Goal: Task Accomplishment & Management: Manage account settings

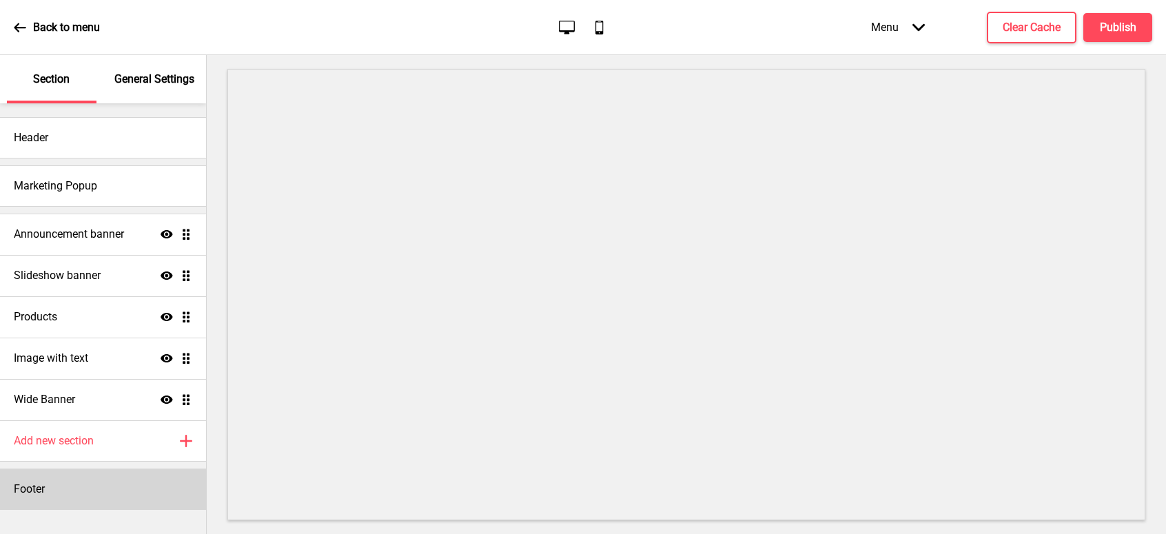
click at [112, 482] on div "Footer" at bounding box center [103, 488] width 206 height 41
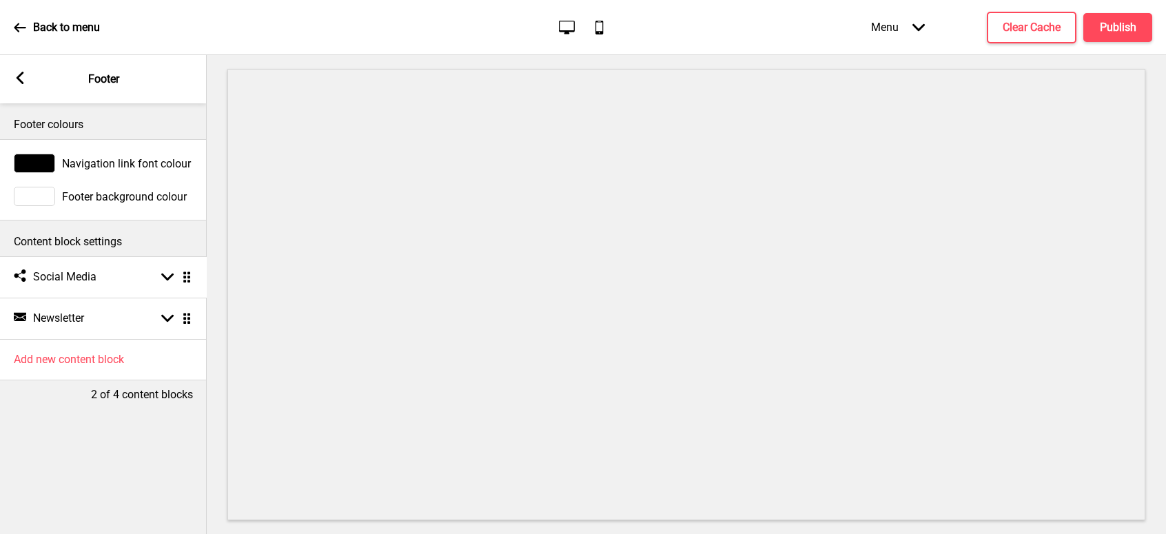
click at [186, 275] on ul "Social media Social Media Arrow down Drag Newsletter Newsletter Arrow down Drag" at bounding box center [103, 297] width 207 height 83
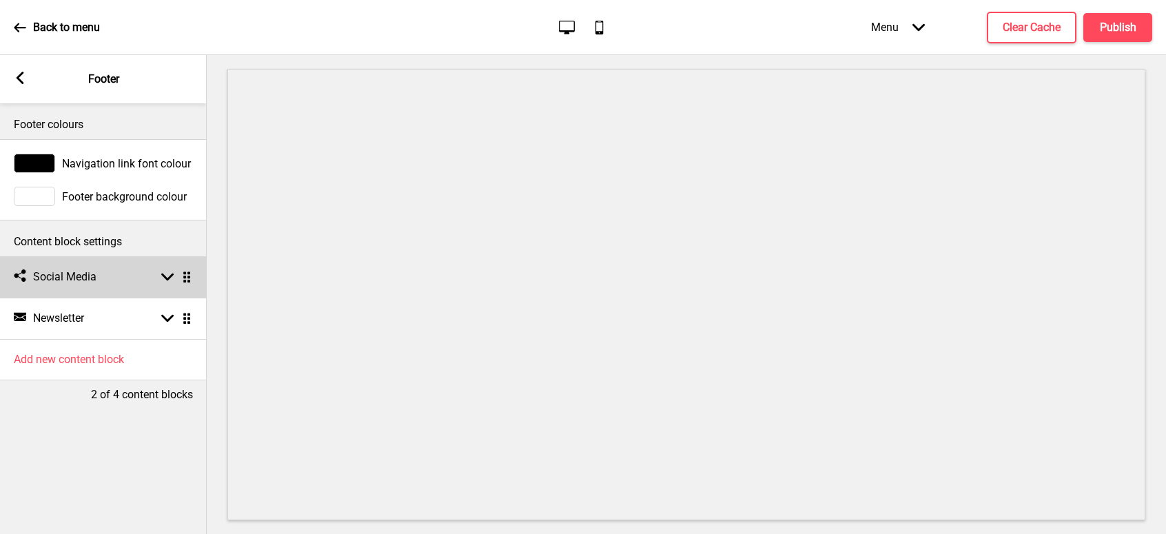
click at [169, 276] on rect at bounding box center [167, 277] width 12 height 12
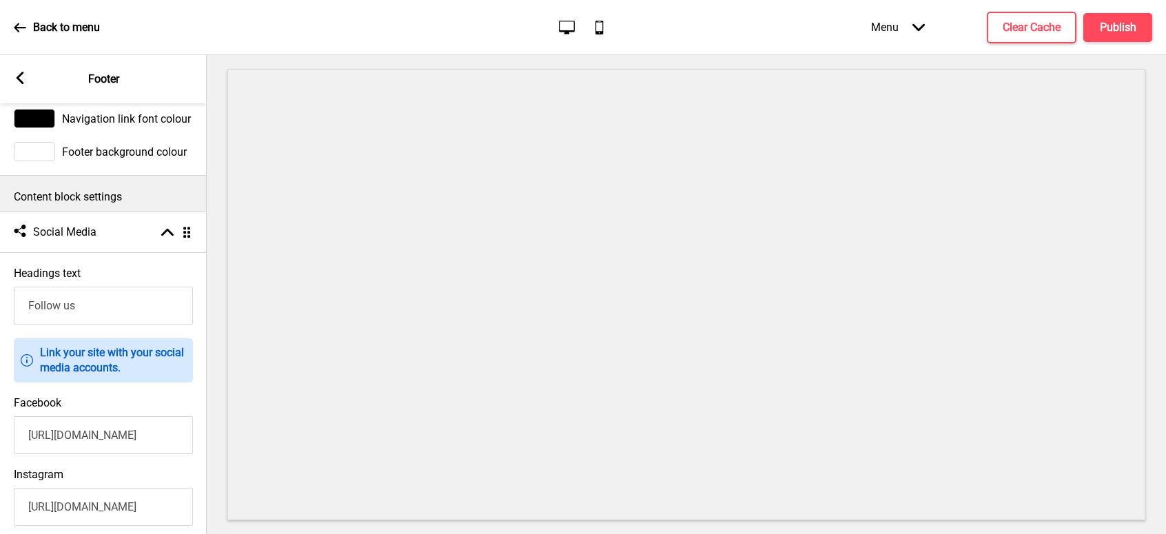
scroll to position [69, 0]
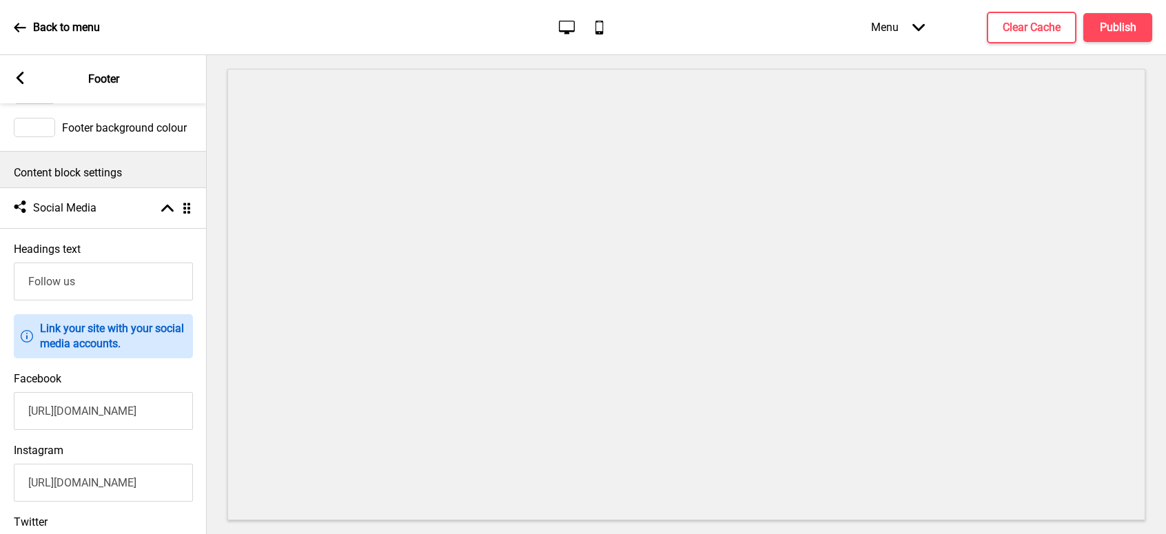
click at [101, 411] on input "[URL][DOMAIN_NAME]" at bounding box center [103, 411] width 179 height 38
paste input "entosaSingapore"
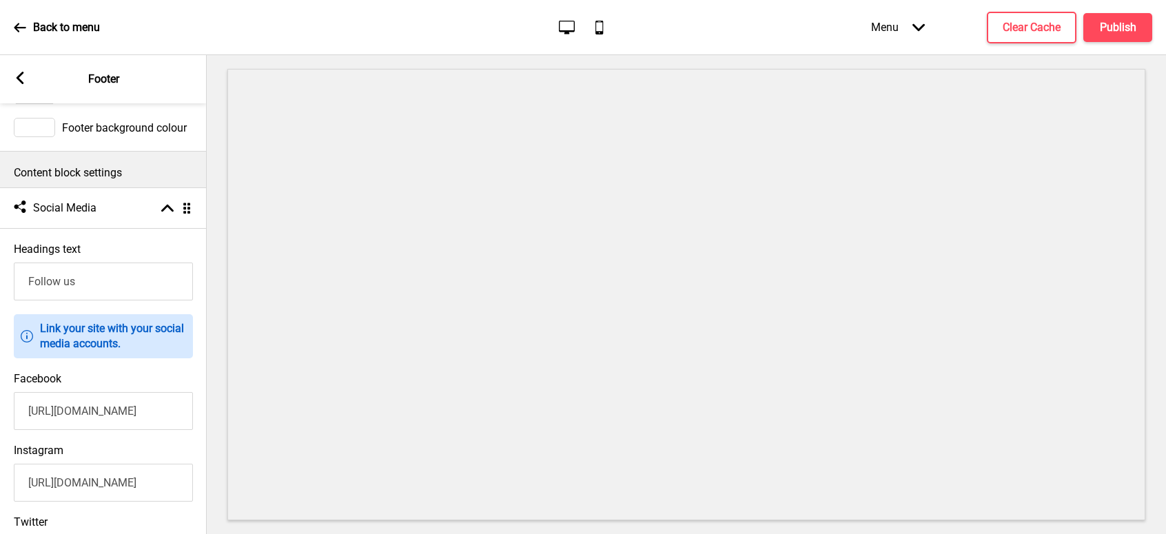
type input "[URL][DOMAIN_NAME]"
click at [155, 375] on div "Facebook [URL][DOMAIN_NAME]" at bounding box center [103, 401] width 207 height 72
click at [114, 488] on input "[URL][DOMAIN_NAME]" at bounding box center [103, 483] width 179 height 38
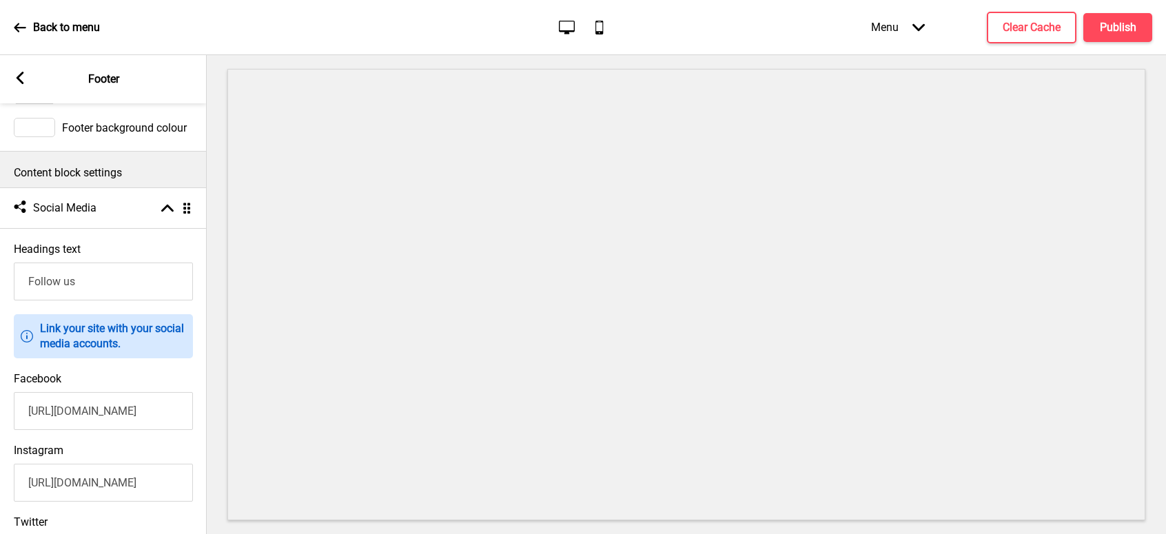
click at [114, 488] on input "[URL][DOMAIN_NAME]" at bounding box center [103, 483] width 179 height 38
paste input "entosasingapore"
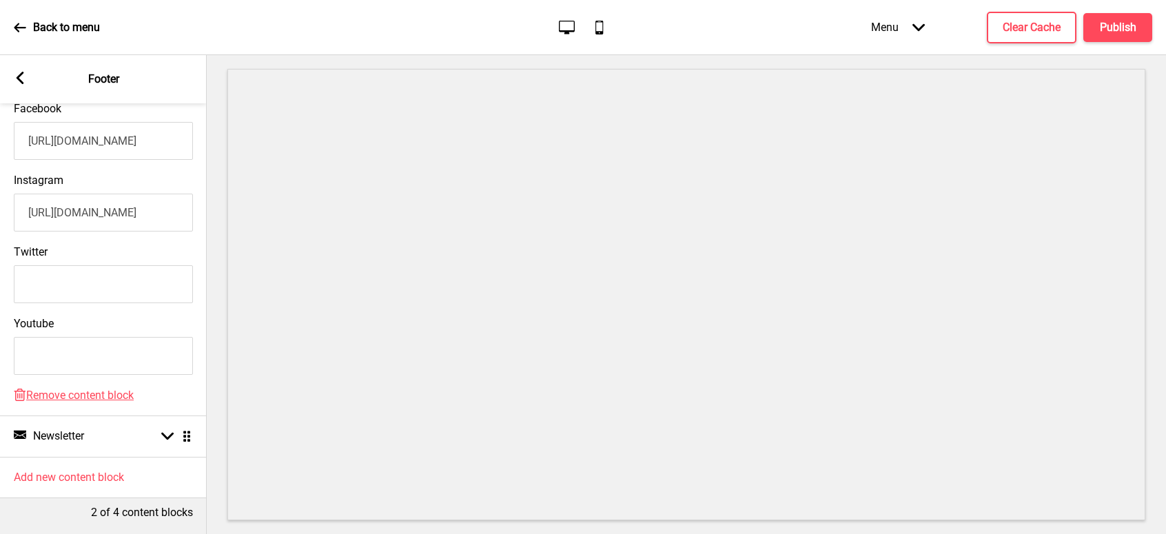
scroll to position [356, 0]
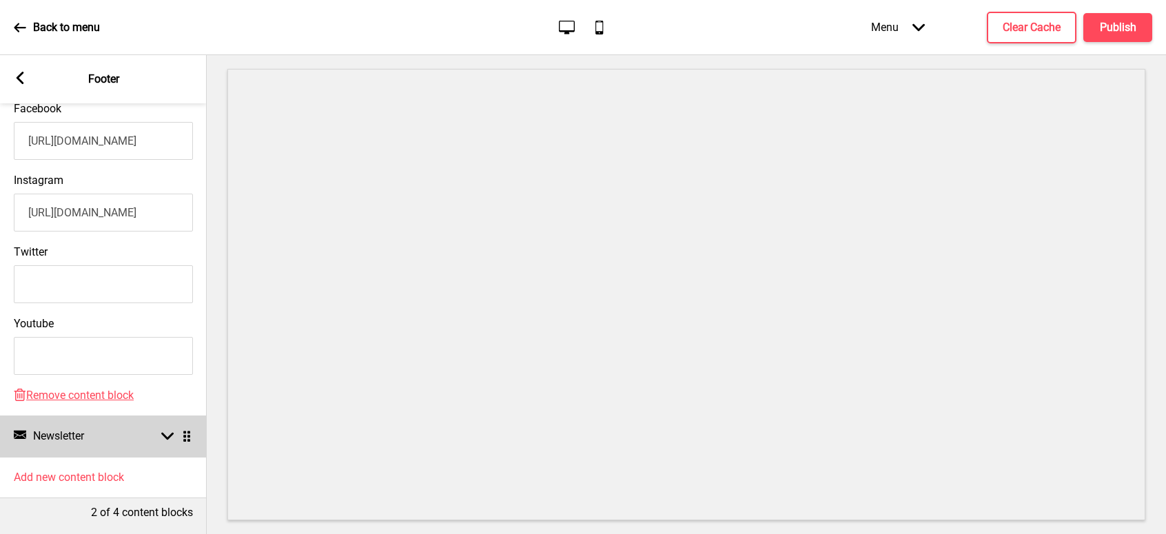
type input "[URL][DOMAIN_NAME]"
click at [165, 433] on icon at bounding box center [167, 437] width 12 height 8
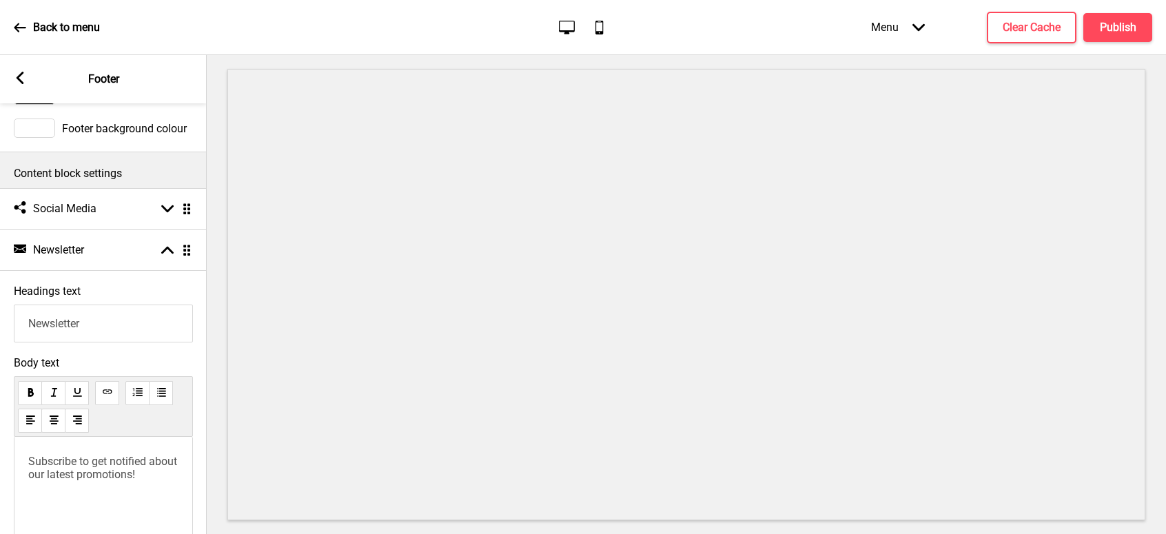
scroll to position [0, 0]
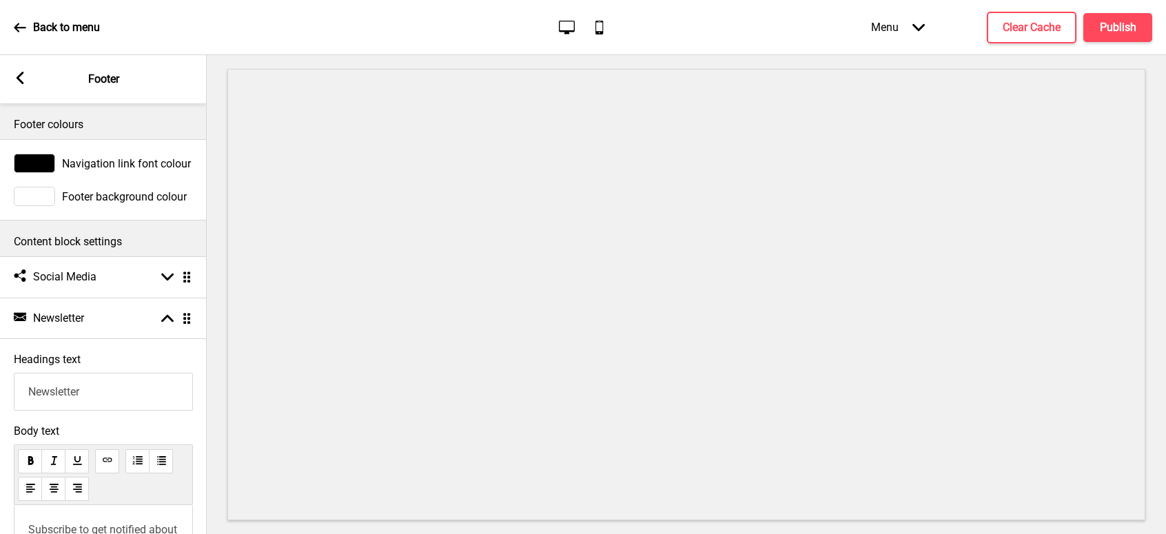
click at [20, 79] on icon at bounding box center [21, 78] width 8 height 12
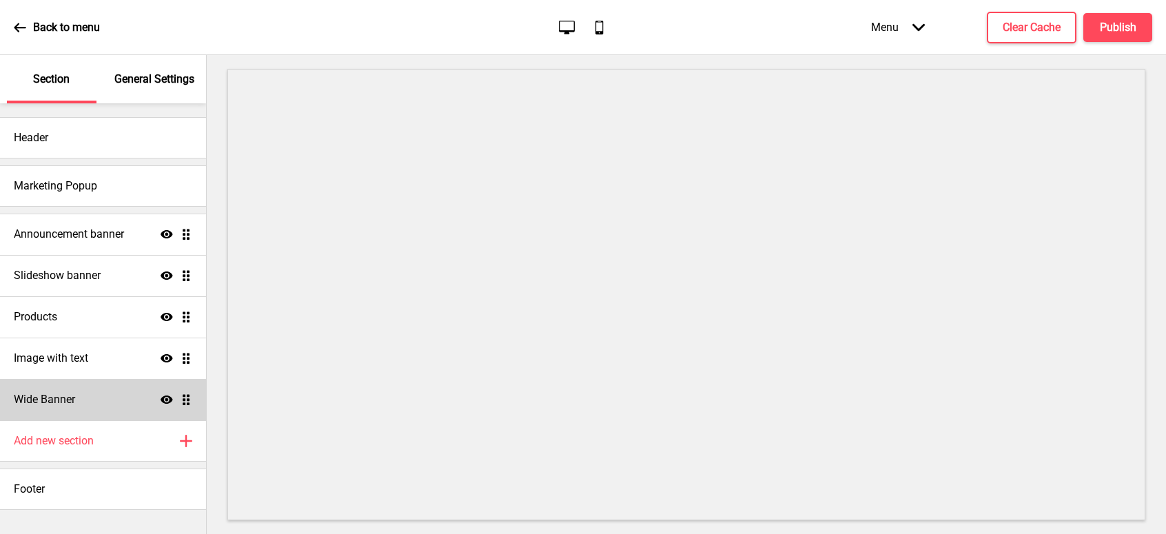
click at [185, 396] on ul "Announcement banner Show Drag Slideshow banner Show Drag Products Show Drag Ima…" at bounding box center [103, 317] width 206 height 207
drag, startPoint x: 149, startPoint y: 396, endPoint x: 68, endPoint y: 402, distance: 80.8
click at [68, 402] on h4 "Wide Banner" at bounding box center [44, 399] width 61 height 15
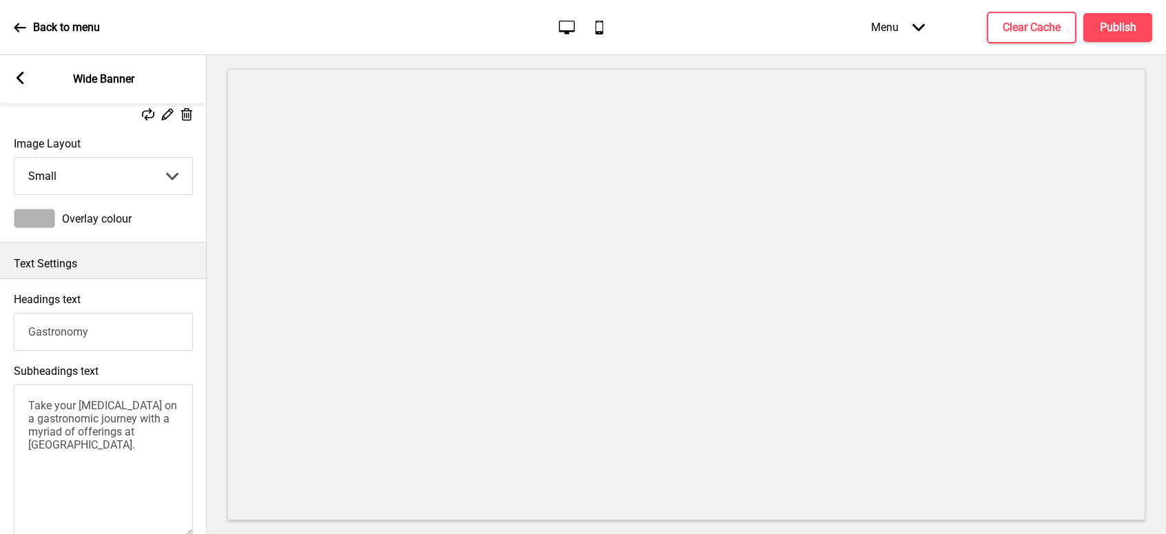
scroll to position [276, 0]
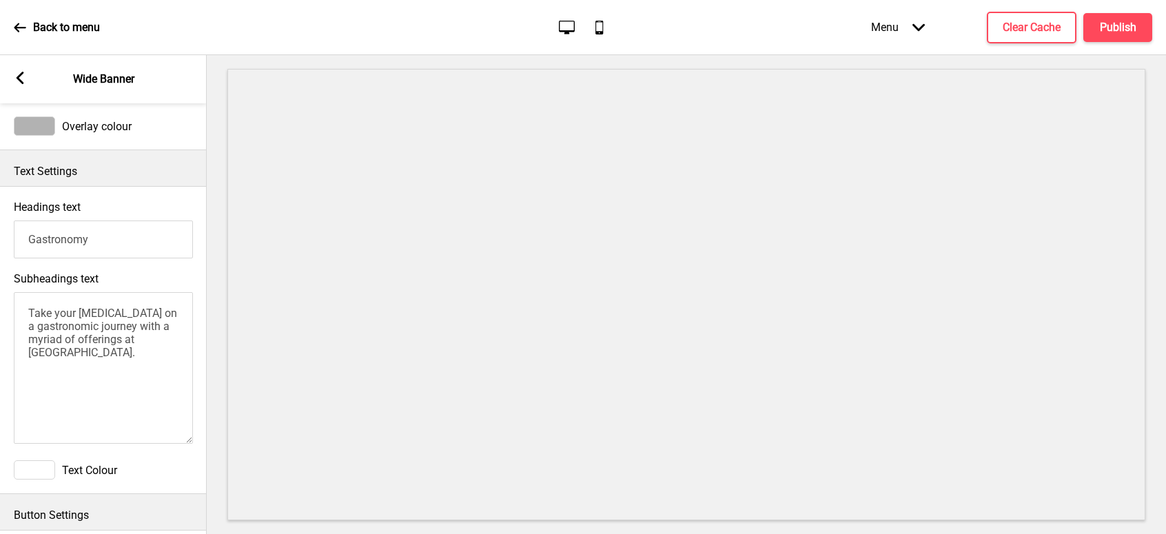
click at [167, 349] on textarea "Take your [MEDICAL_DATA] on a gastronomic journey with a myriad of offerings at…" at bounding box center [103, 368] width 179 height 152
drag, startPoint x: 110, startPoint y: 360, endPoint x: 163, endPoint y: 360, distance: 52.4
click at [163, 360] on textarea "Take your [MEDICAL_DATA] on a gastronomic journey with a myriad of offerings at…" at bounding box center [103, 368] width 179 height 152
click at [59, 358] on textarea "Take your [MEDICAL_DATA] on a gastronomic journey with a myriad of offerings at…" at bounding box center [103, 368] width 179 height 152
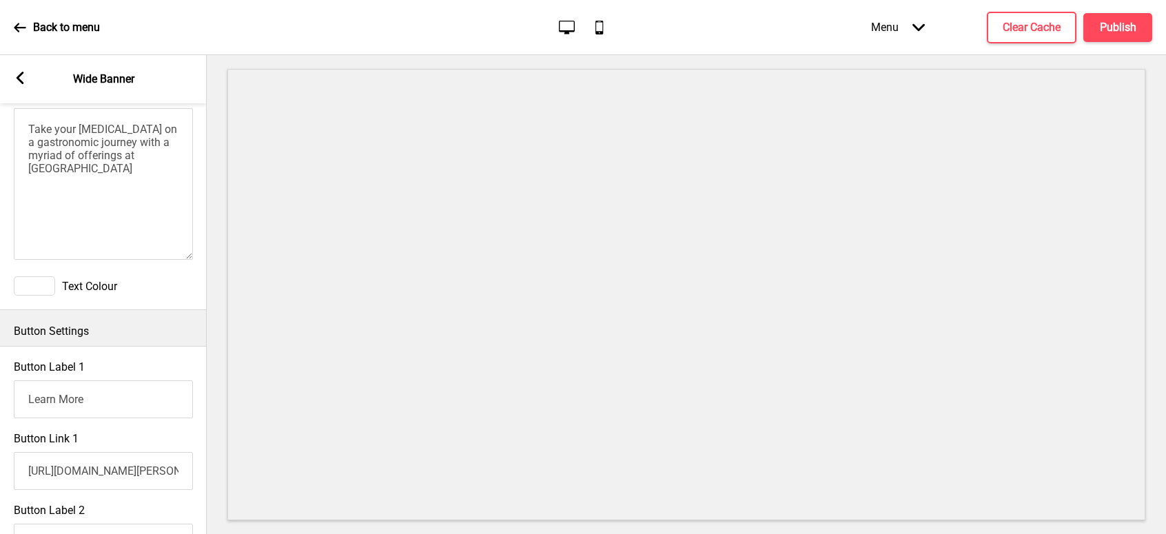
scroll to position [482, 0]
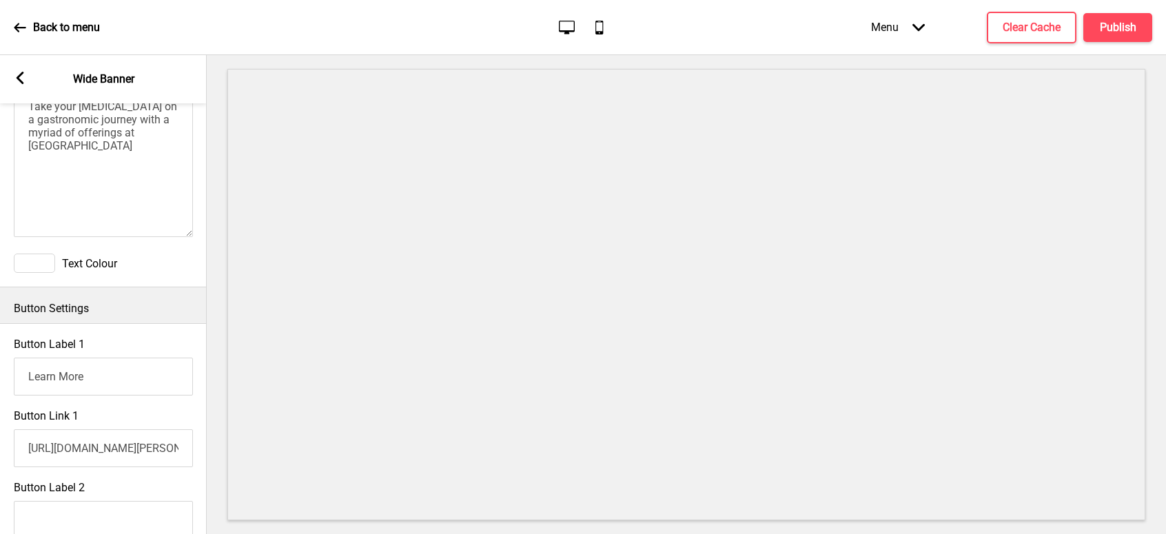
type textarea "Take your [MEDICAL_DATA] on a gastronomic journey with a myriad of offerings at…"
click at [99, 455] on input "[URL][DOMAIN_NAME][PERSON_NAME]" at bounding box center [103, 448] width 179 height 38
click at [127, 453] on input "[URL][DOMAIN_NAME][PERSON_NAME]" at bounding box center [103, 448] width 179 height 38
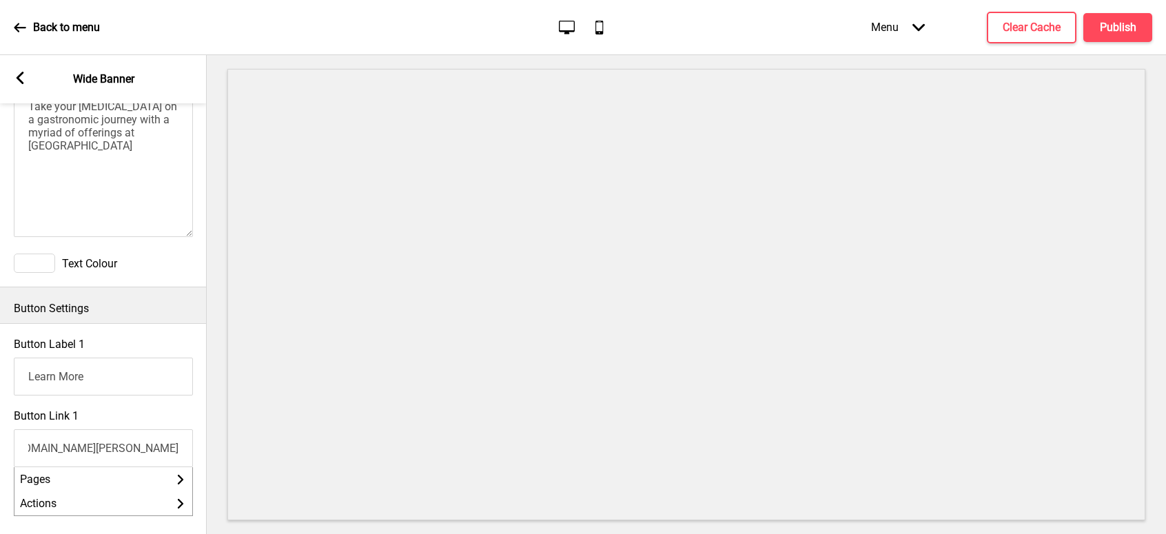
scroll to position [0, 349]
drag, startPoint x: 141, startPoint y: 454, endPoint x: 182, endPoint y: 453, distance: 41.3
click at [182, 453] on input "[URL][DOMAIN_NAME][PERSON_NAME]" at bounding box center [103, 448] width 179 height 38
paste input "[DOMAIN_NAME][URL]"
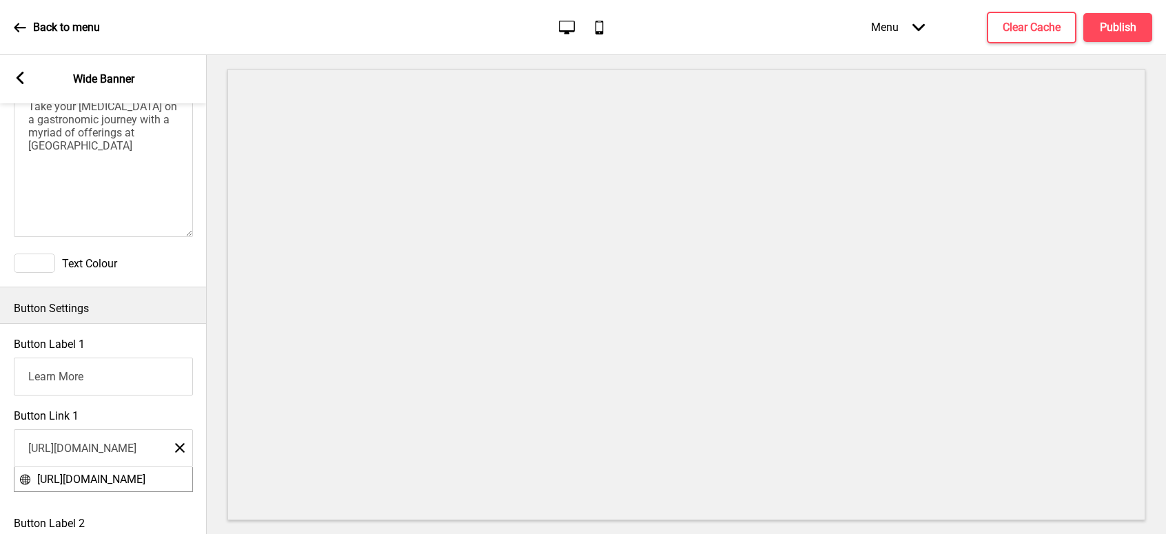
type input "[URL][DOMAIN_NAME]"
click at [200, 415] on div "Button Link 1 [URL][DOMAIN_NAME] Close [URL][DOMAIN_NAME]" at bounding box center [103, 455] width 207 height 107
click at [212, 419] on div at bounding box center [686, 294] width 959 height 479
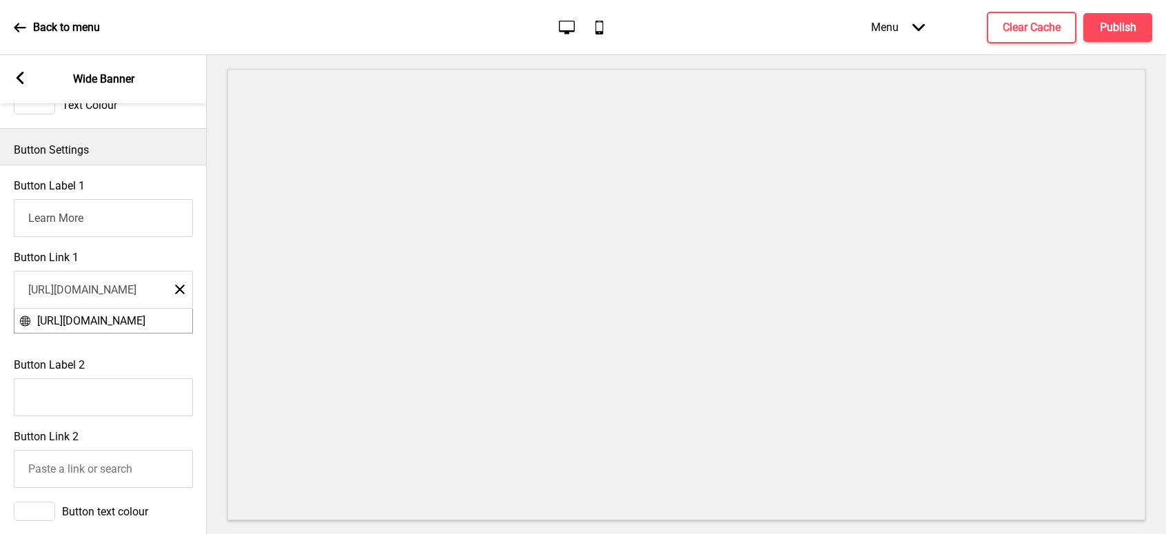
scroll to position [689, 0]
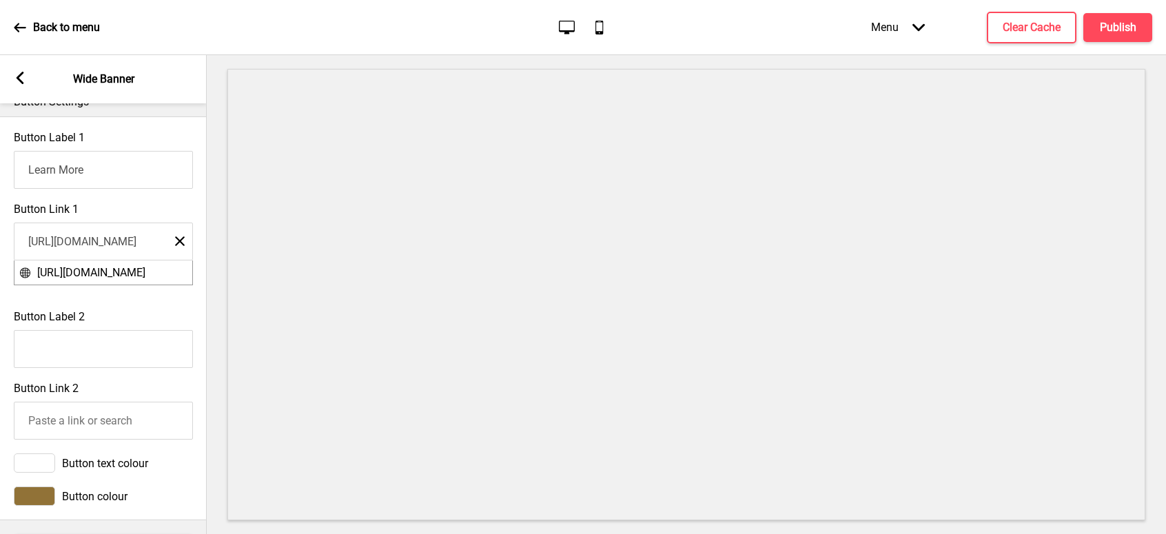
click at [178, 245] on rect at bounding box center [180, 241] width 10 height 10
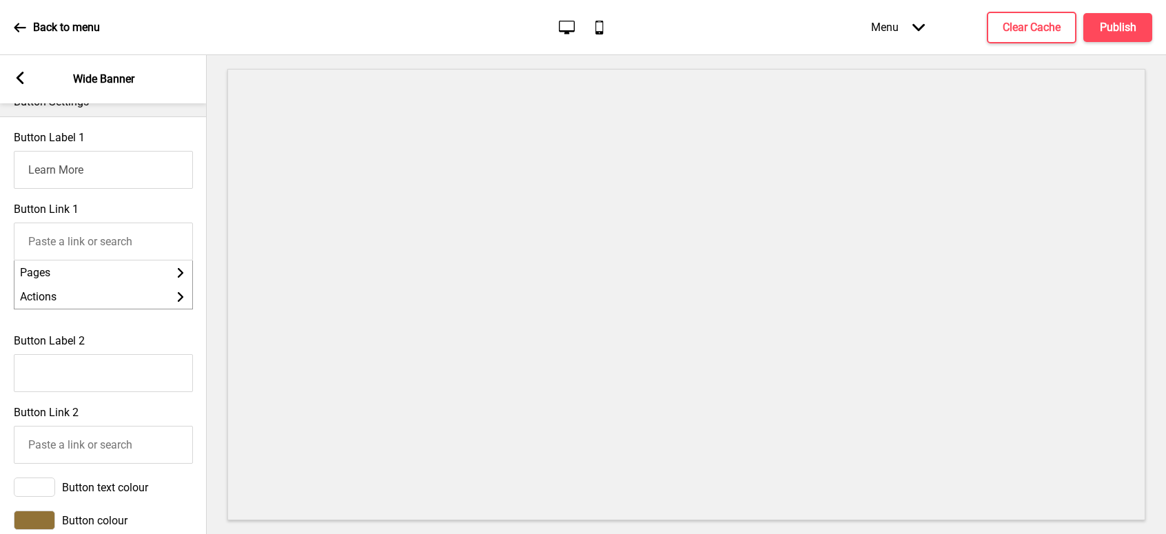
click at [119, 246] on input "Button Link 1" at bounding box center [103, 242] width 179 height 38
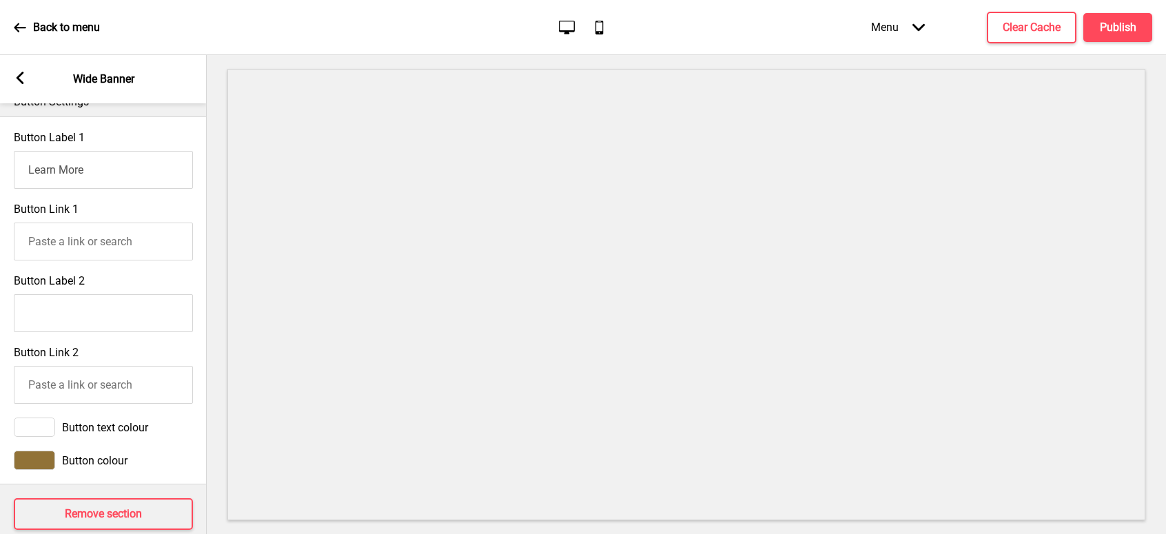
paste input "[URL][DOMAIN_NAME]"
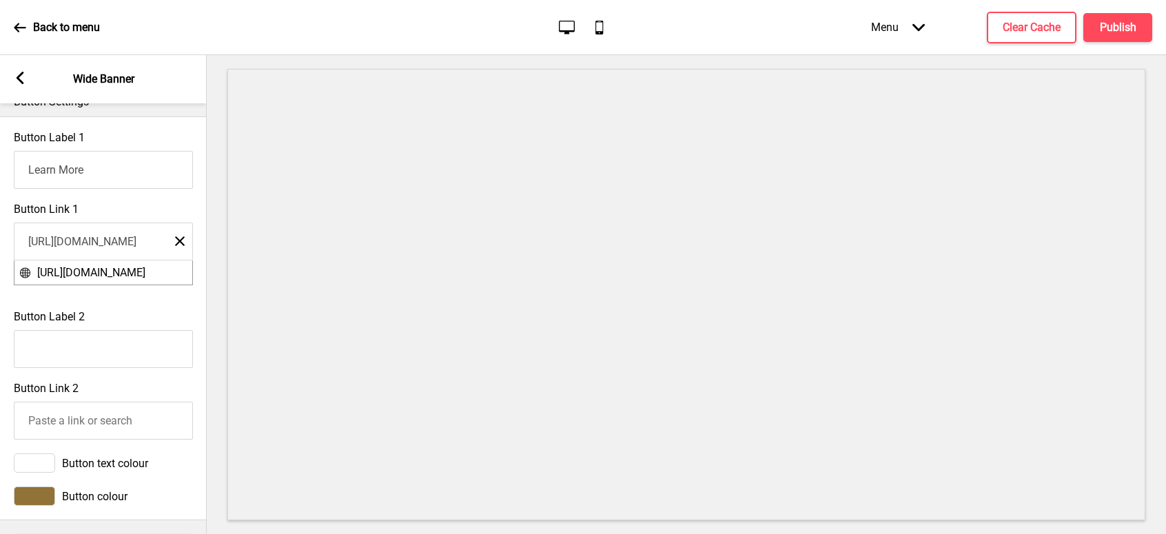
scroll to position [0, 70]
type input "[URL][DOMAIN_NAME]"
click at [178, 203] on div "Button Link 1 [URL][DOMAIN_NAME] Close [URL][DOMAIN_NAME]" at bounding box center [103, 249] width 207 height 107
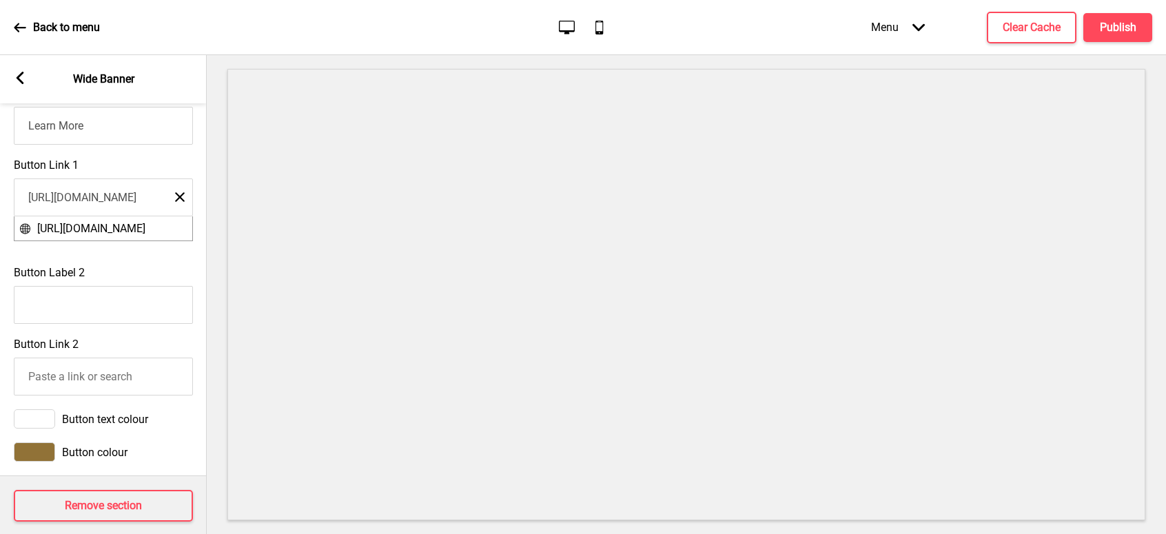
scroll to position [758, 0]
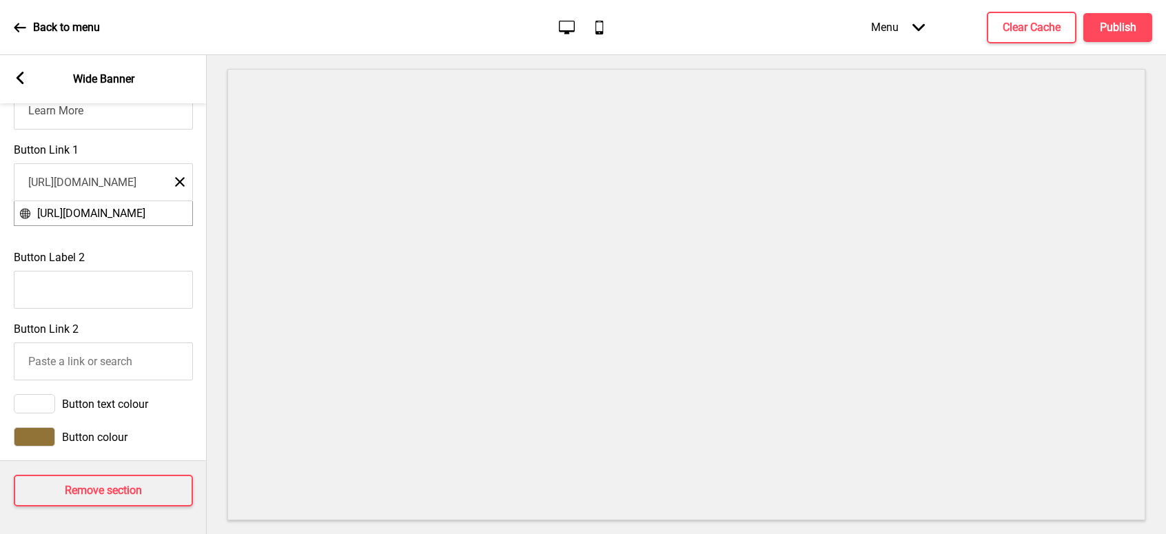
click at [22, 29] on icon at bounding box center [20, 27] width 12 height 12
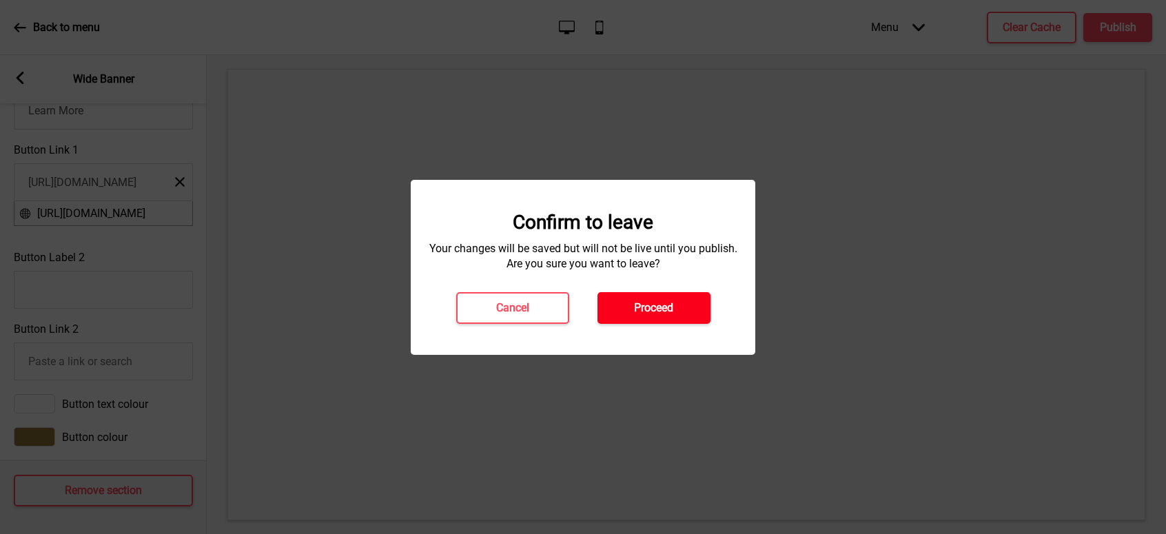
click at [627, 312] on button "Proceed" at bounding box center [653, 308] width 113 height 32
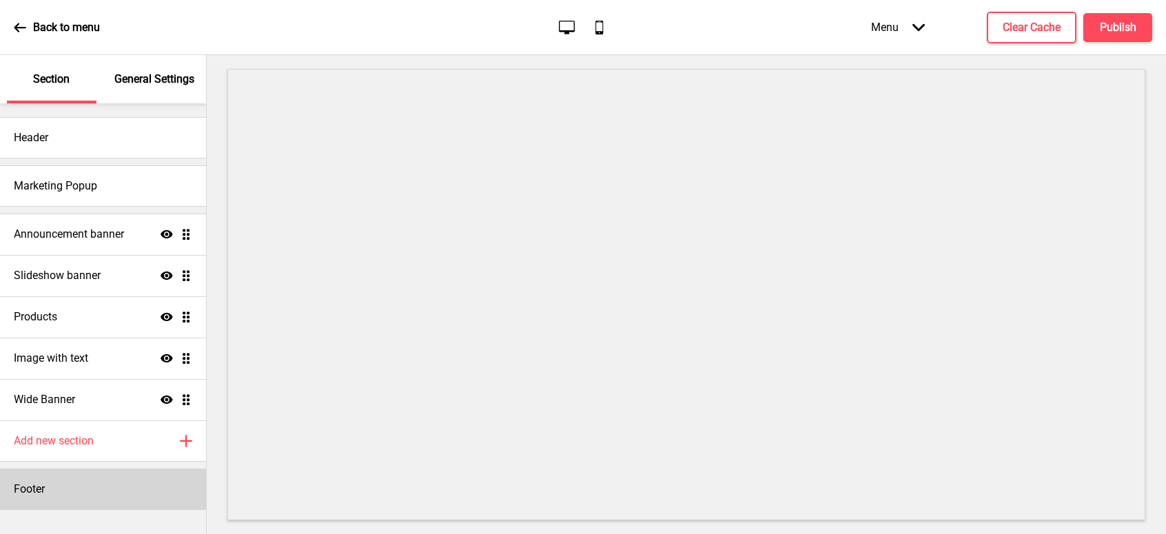
click at [48, 476] on div "Footer" at bounding box center [103, 488] width 206 height 41
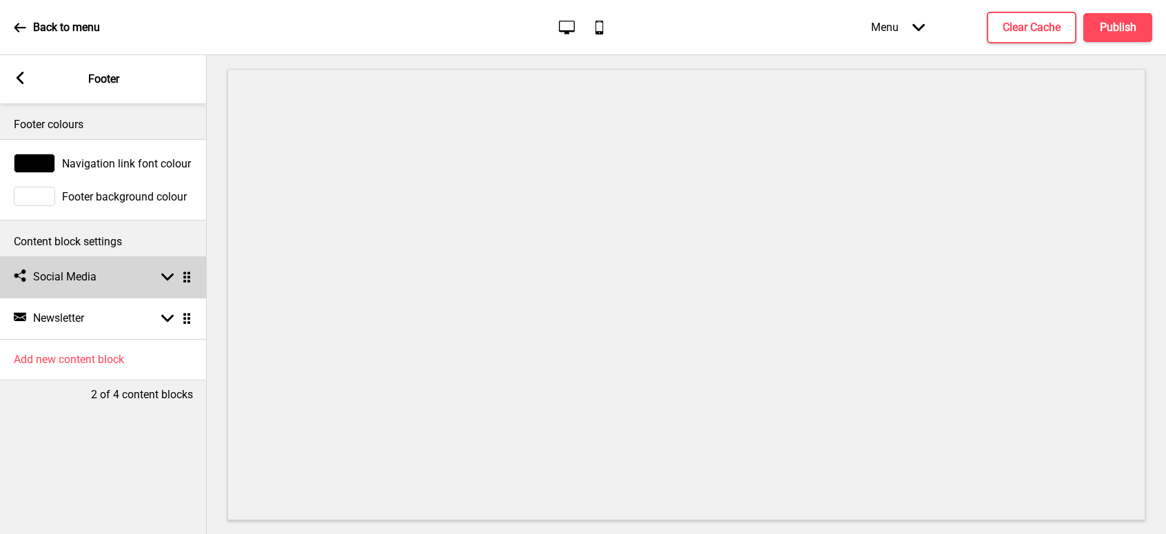
click at [167, 277] on rect at bounding box center [167, 277] width 12 height 12
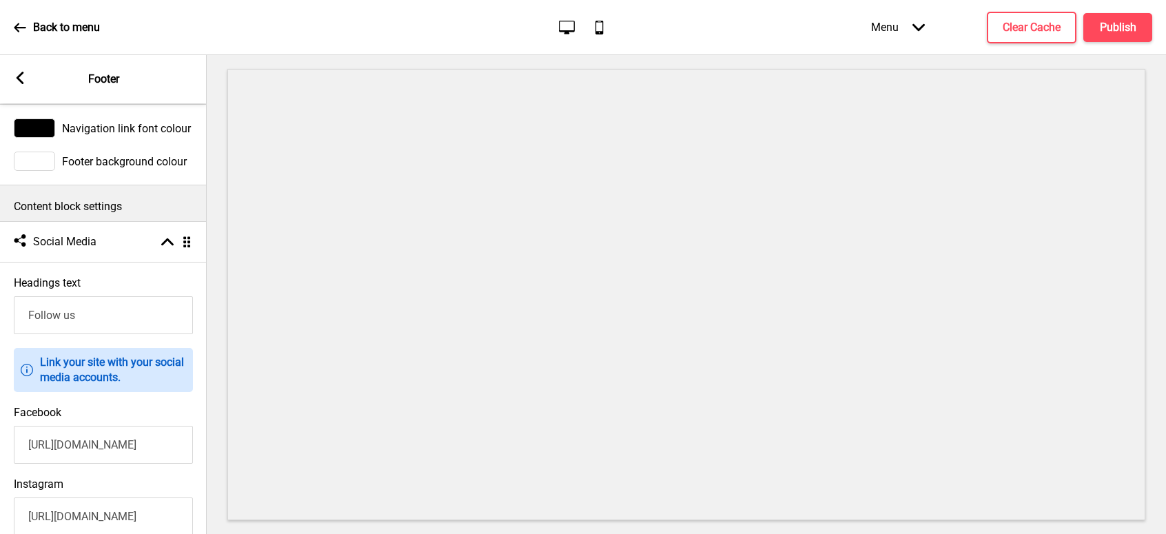
scroll to position [69, 0]
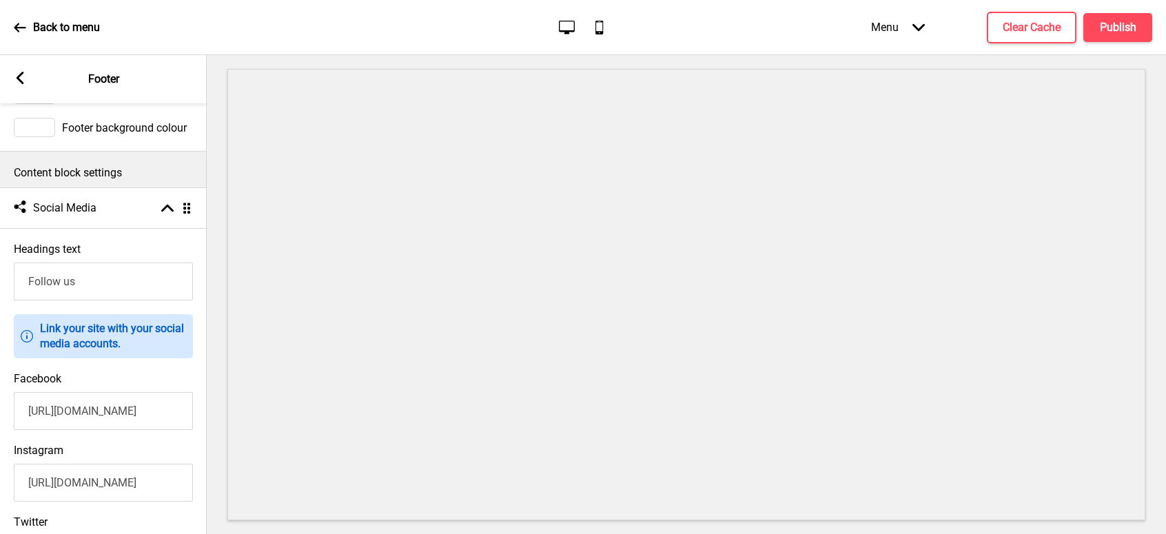
click at [169, 415] on input "[URL][DOMAIN_NAME]" at bounding box center [103, 411] width 179 height 38
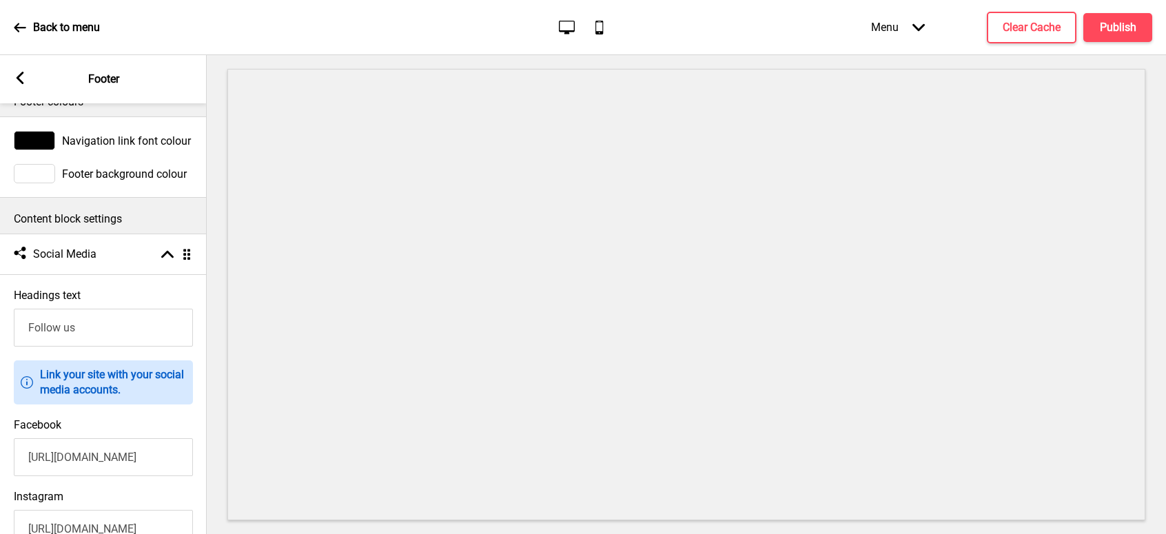
scroll to position [0, 0]
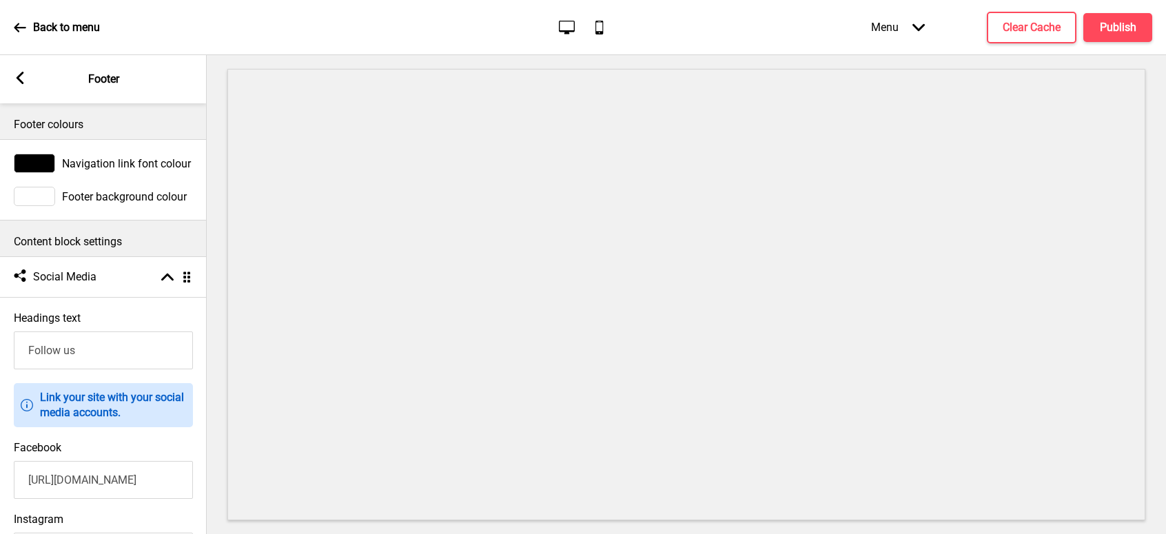
type input "[URL][DOMAIN_NAME]"
click at [21, 76] on icon at bounding box center [21, 78] width 8 height 12
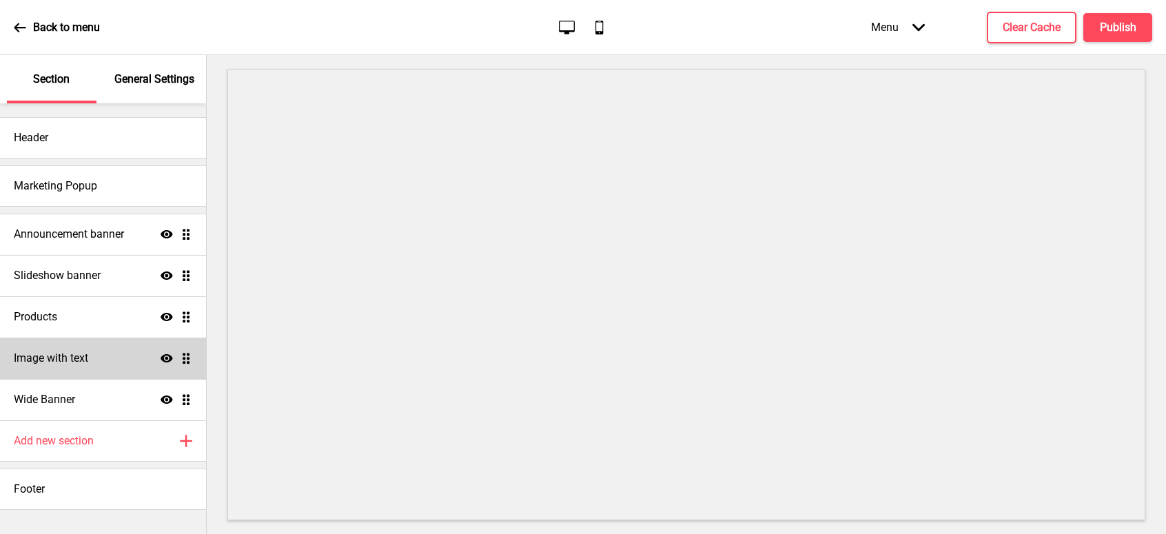
click at [92, 359] on div "Image with text Show Drag" at bounding box center [103, 358] width 206 height 41
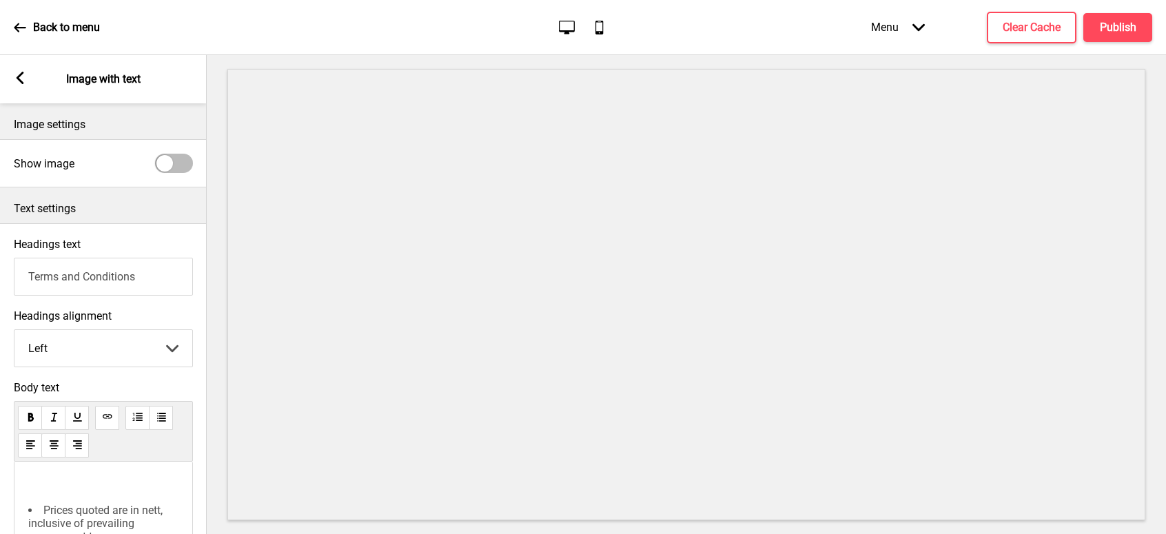
click at [85, 279] on input "Terms and Conditions" at bounding box center [103, 277] width 179 height 38
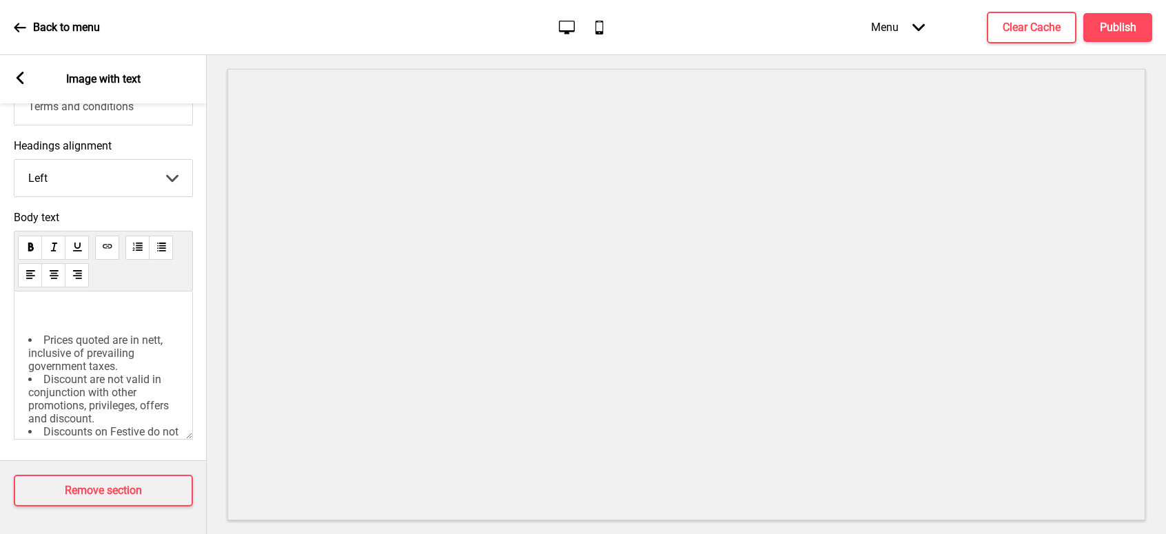
scroll to position [182, 0]
type input "Terms and conditions"
click at [19, 76] on icon at bounding box center [21, 78] width 8 height 12
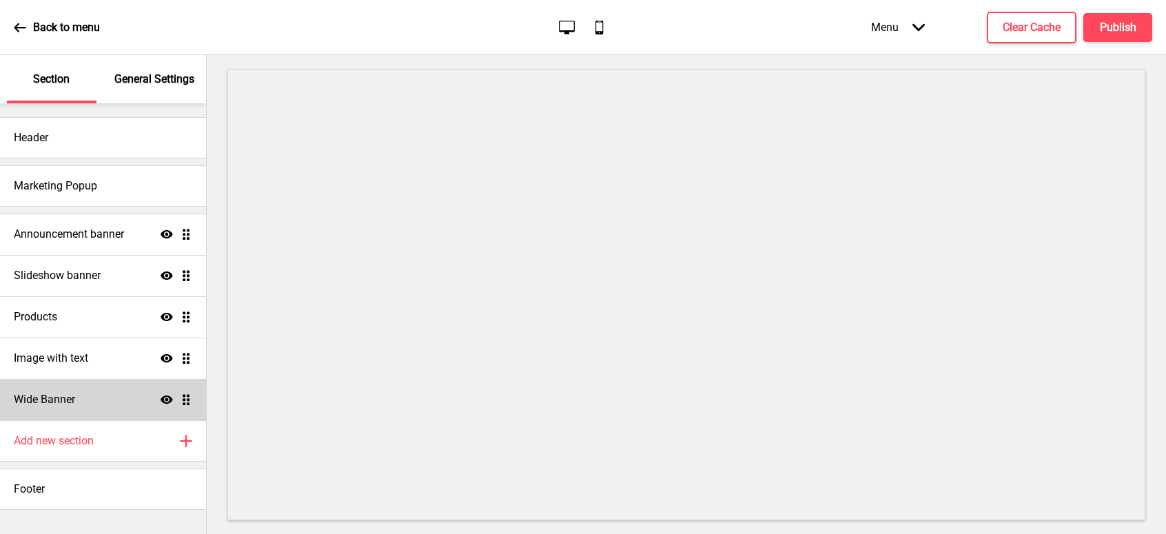
click at [57, 400] on h4 "Wide Banner" at bounding box center [44, 399] width 61 height 15
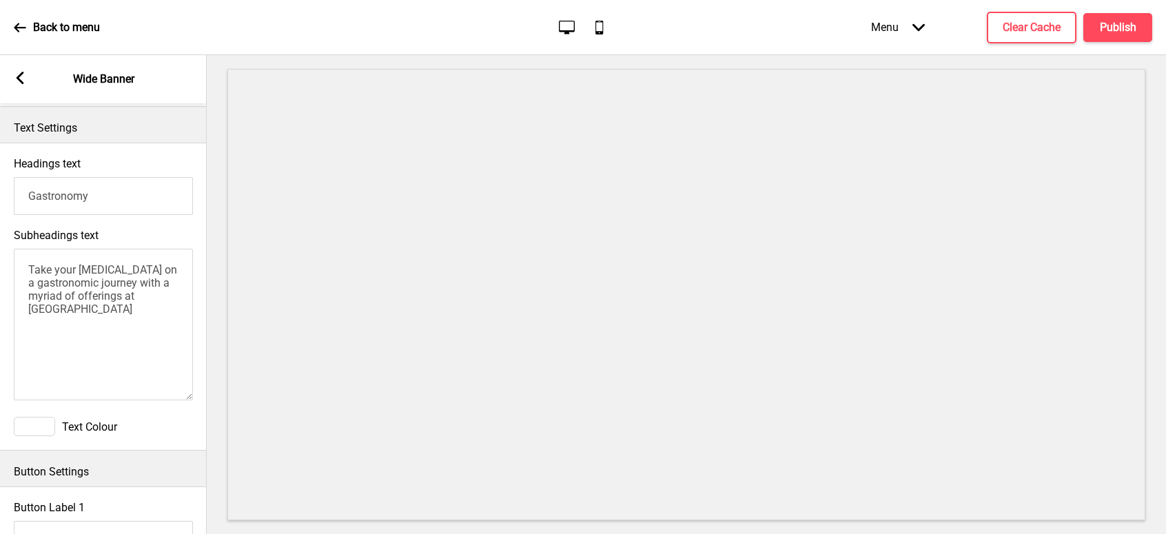
scroll to position [318, 0]
click at [21, 76] on rect at bounding box center [20, 78] width 12 height 12
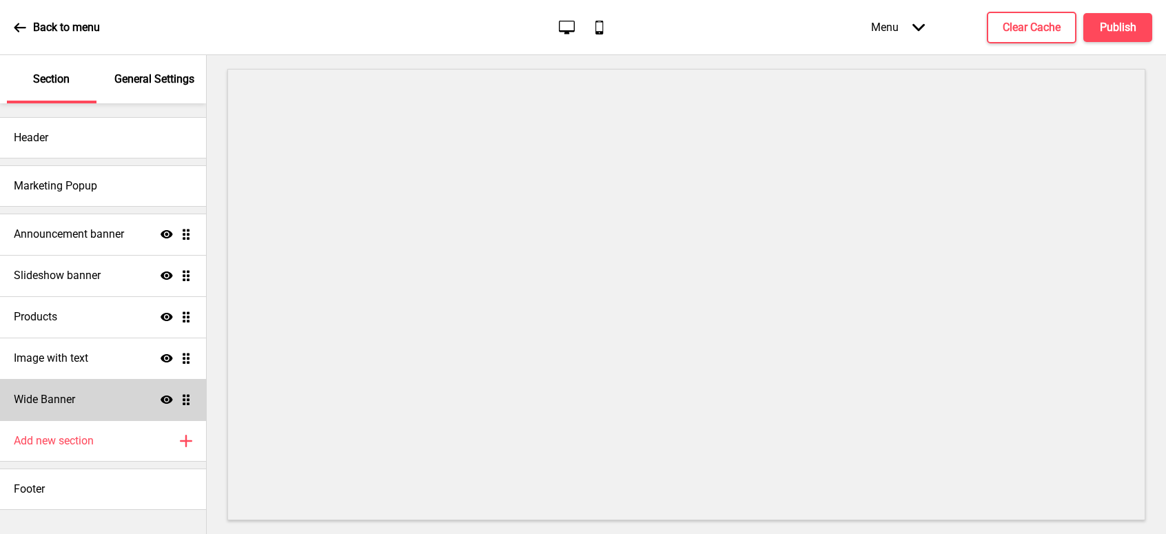
click at [61, 403] on h4 "Wide Banner" at bounding box center [44, 399] width 61 height 15
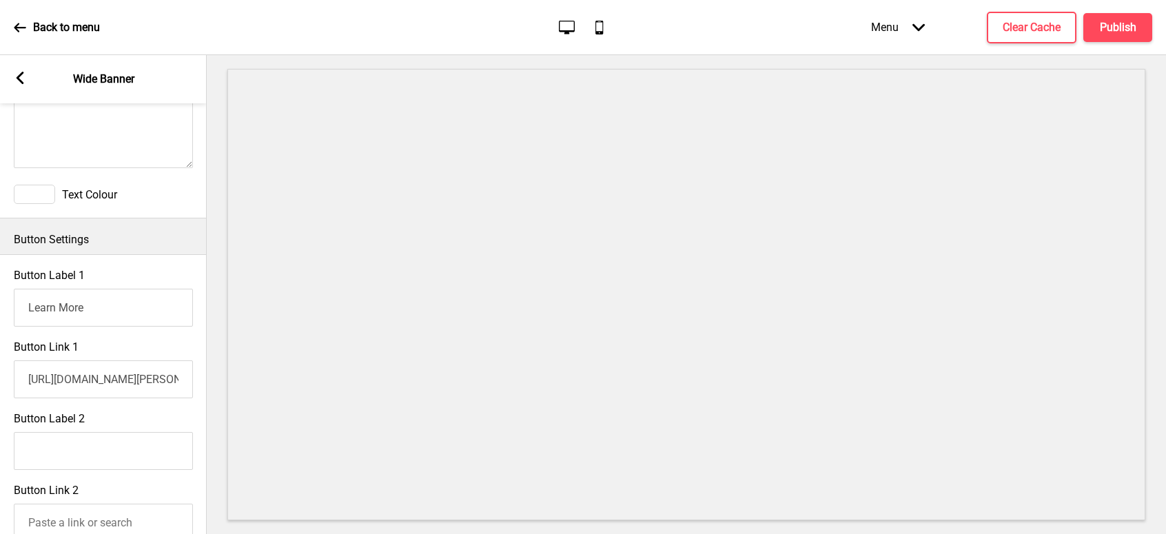
scroll to position [620, 0]
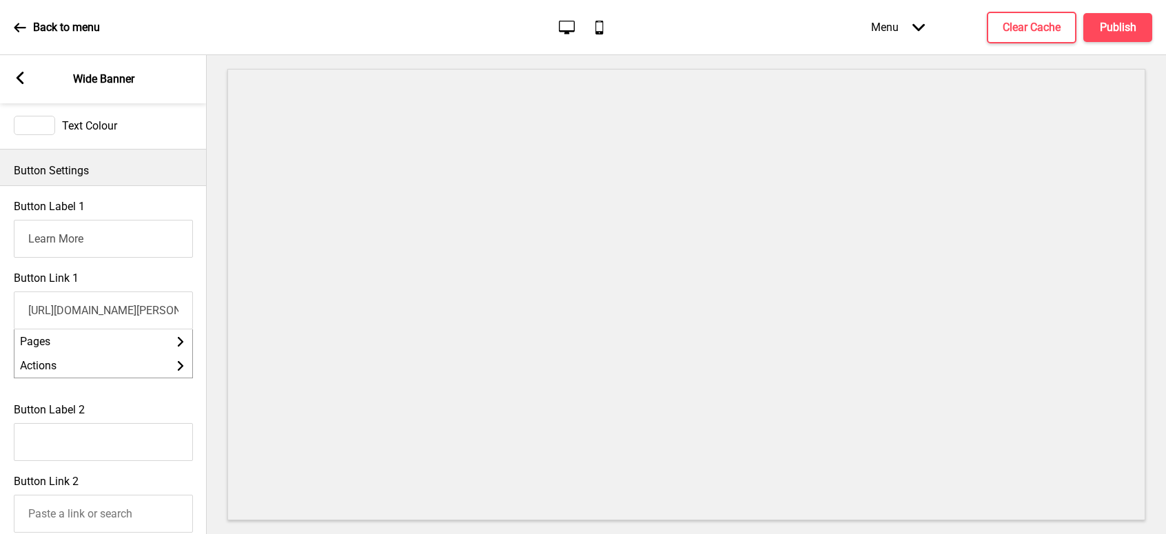
click at [135, 318] on input "[URL][DOMAIN_NAME][PERSON_NAME]" at bounding box center [103, 310] width 179 height 38
drag, startPoint x: 121, startPoint y: 317, endPoint x: 189, endPoint y: 314, distance: 68.3
click at [189, 314] on input "[URL][DOMAIN_NAME][PERSON_NAME]" at bounding box center [103, 310] width 179 height 38
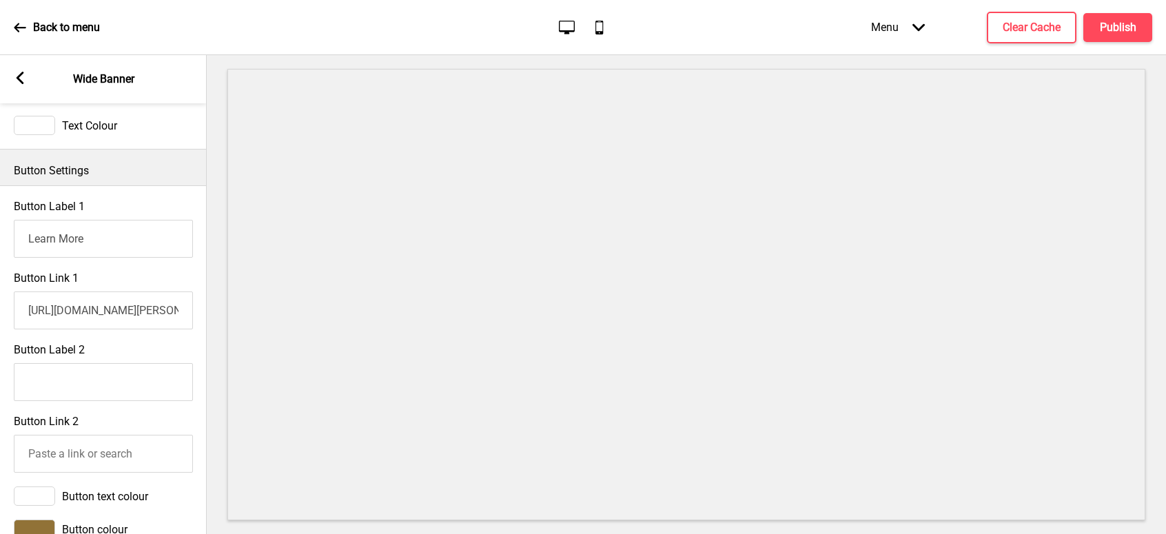
click at [85, 318] on input "[URL][DOMAIN_NAME][PERSON_NAME]" at bounding box center [103, 310] width 179 height 38
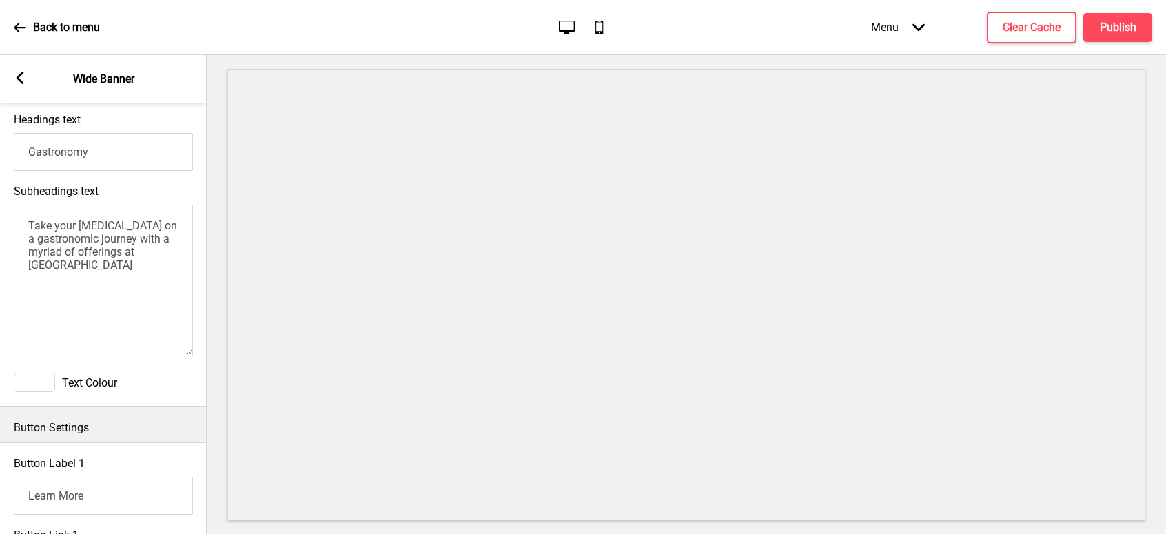
scroll to position [311, 0]
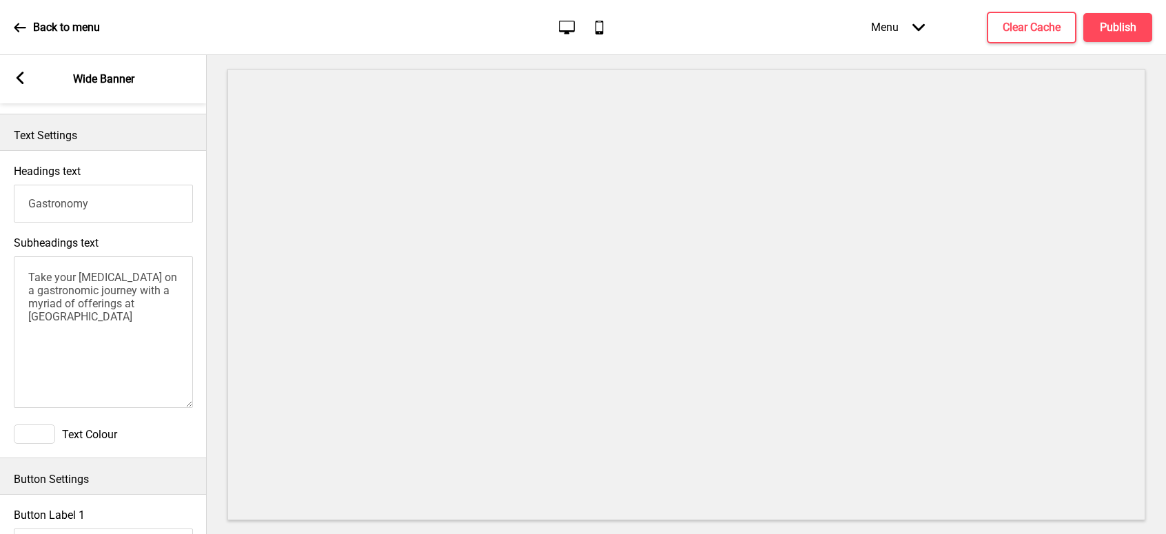
click at [59, 202] on input "Gastronomy" at bounding box center [103, 204] width 179 height 38
paste input "Exclusive Dining Offers"
type input "Exclusive Dining Offers"
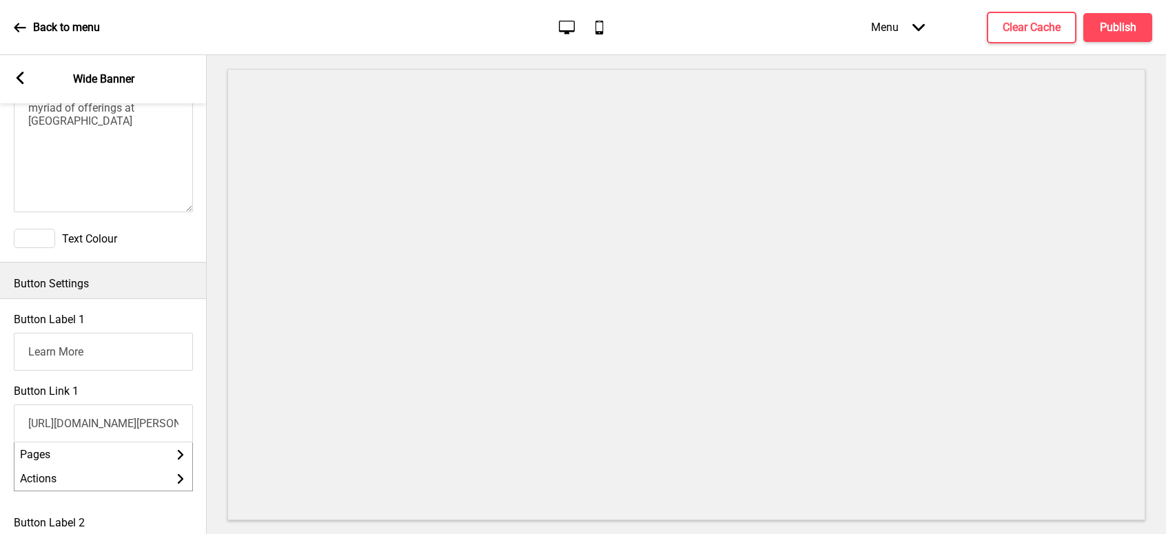
scroll to position [587, 0]
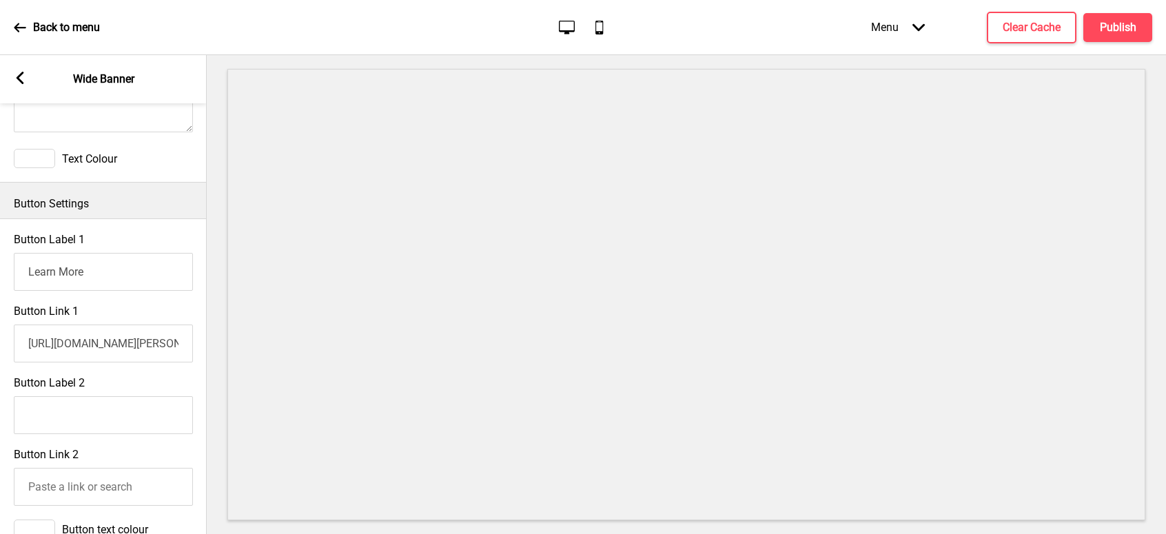
click at [119, 347] on input "[URL][DOMAIN_NAME][PERSON_NAME]" at bounding box center [103, 343] width 179 height 38
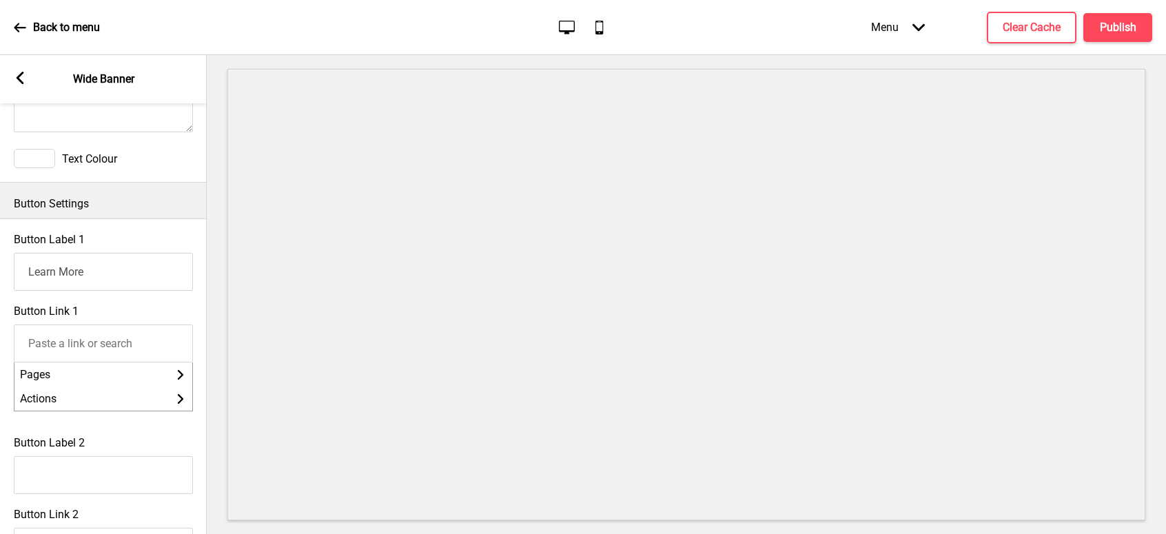
paste input "https://sofitel.accor.com/en/hotels/9474/exclusive-dining-offers.html"
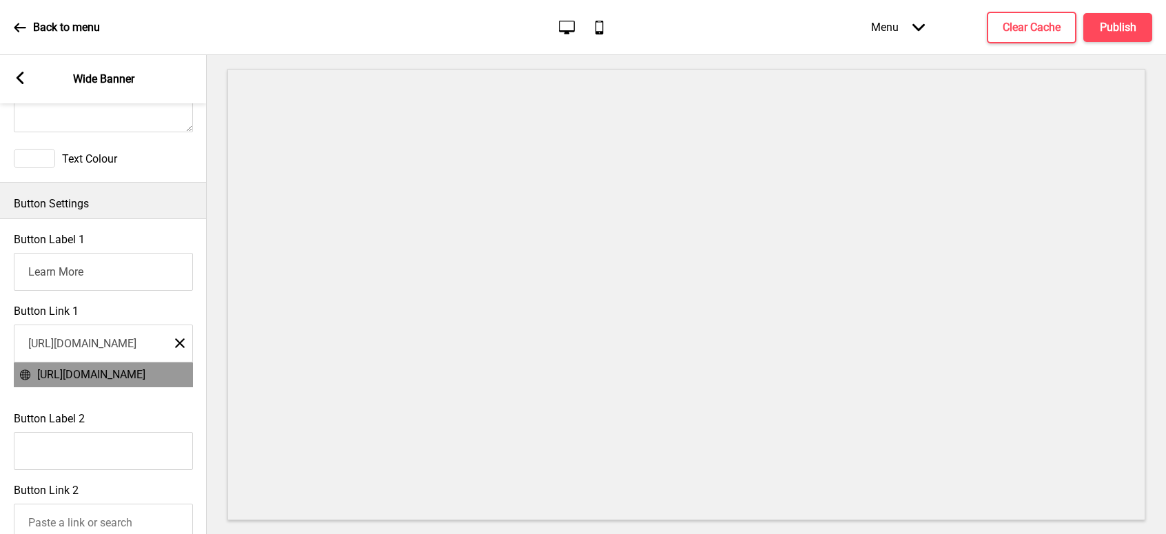
type input "https://sofitel.accor.com/en/hotels/9474/exclusive-dining-offers.html"
click at [112, 381] on span "https://sofitel.accor.com/en/hotels/9474/exclusive-dining-offers.html" at bounding box center [91, 374] width 108 height 13
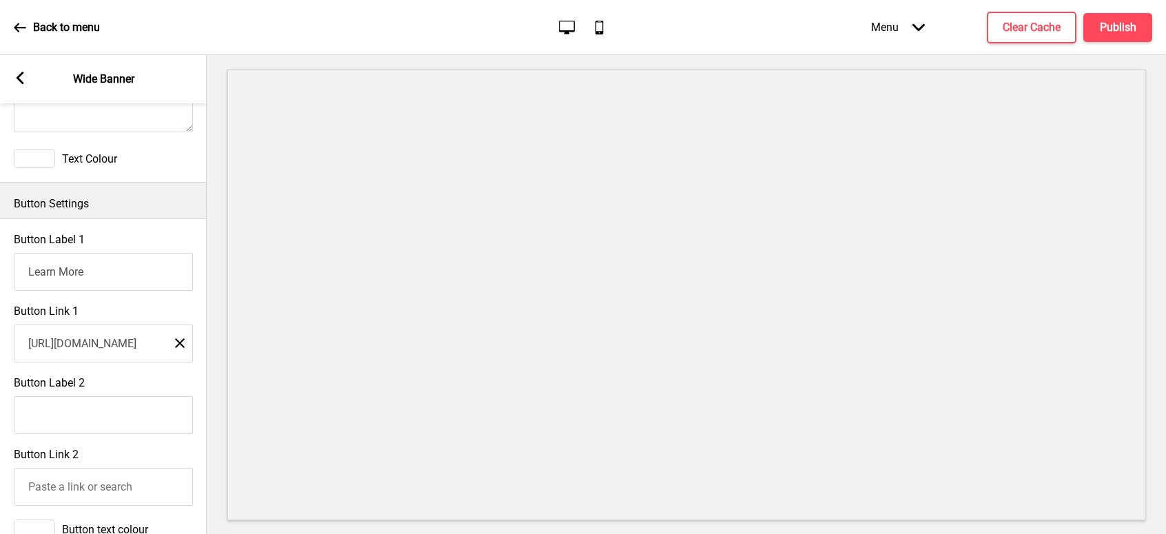
click at [22, 79] on rect at bounding box center [20, 78] width 12 height 12
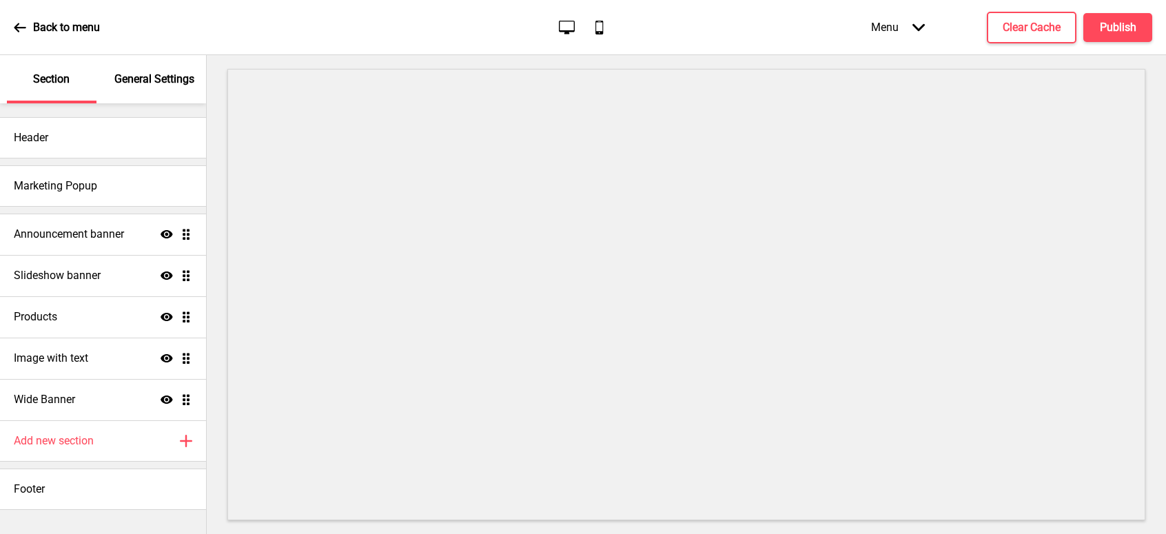
click at [28, 23] on div "Back to menu" at bounding box center [57, 27] width 86 height 37
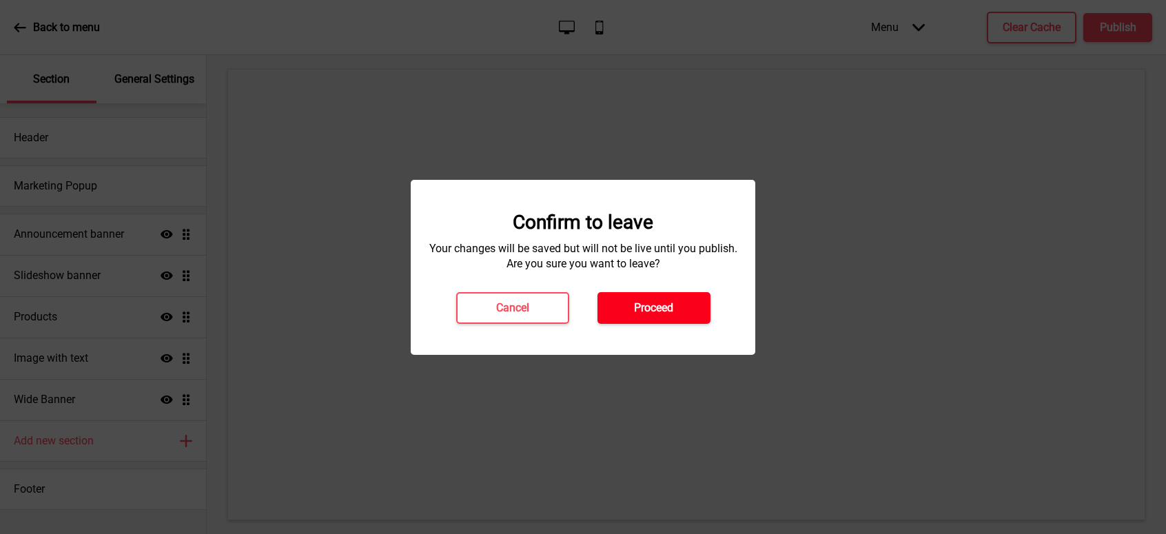
click at [632, 307] on button "Proceed" at bounding box center [653, 308] width 113 height 32
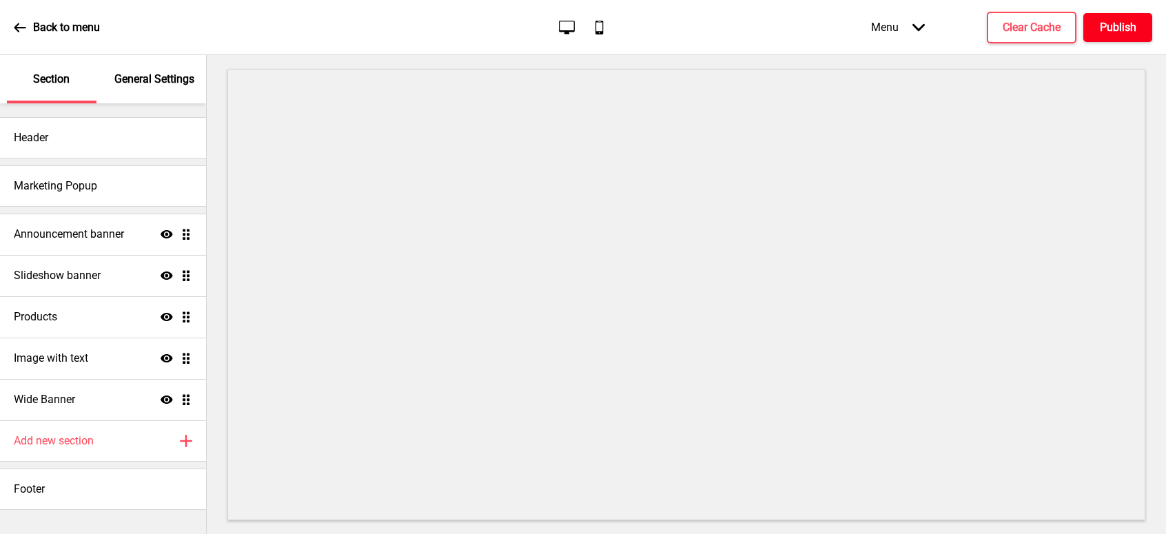
click at [1119, 28] on h4 "Publish" at bounding box center [1118, 27] width 37 height 15
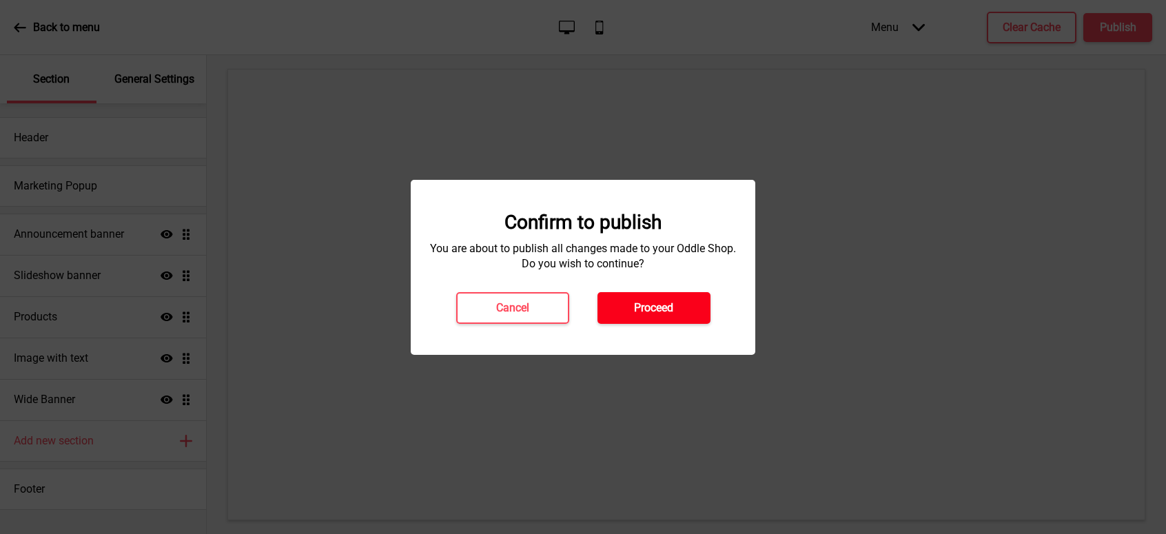
click at [663, 300] on h4 "Proceed" at bounding box center [653, 307] width 39 height 15
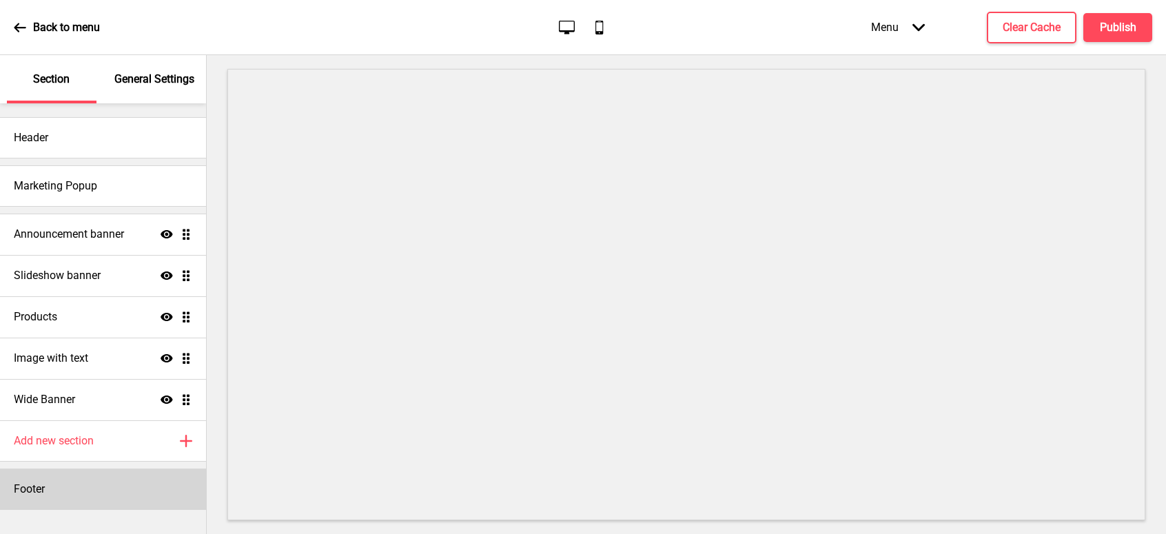
click at [59, 493] on div "Footer" at bounding box center [103, 488] width 206 height 41
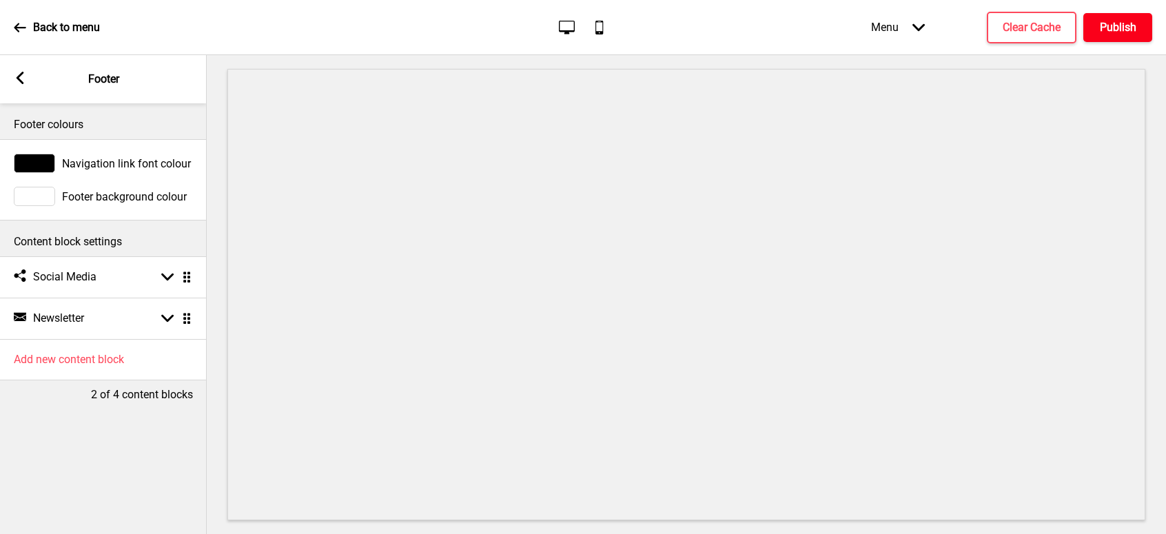
click at [1117, 26] on h4 "Publish" at bounding box center [1118, 27] width 37 height 15
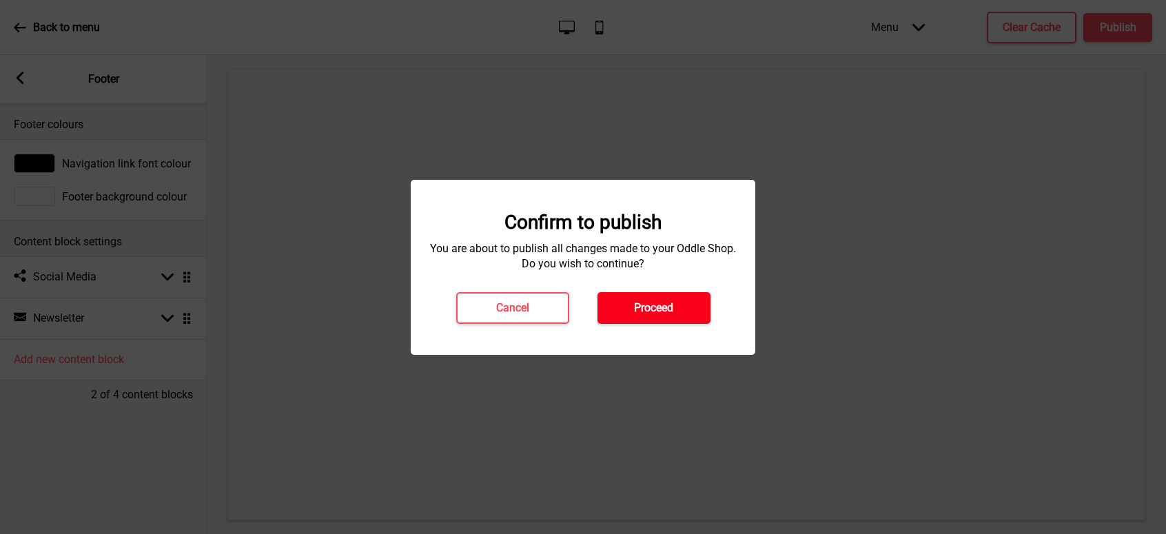
click at [667, 299] on button "Proceed" at bounding box center [653, 308] width 113 height 32
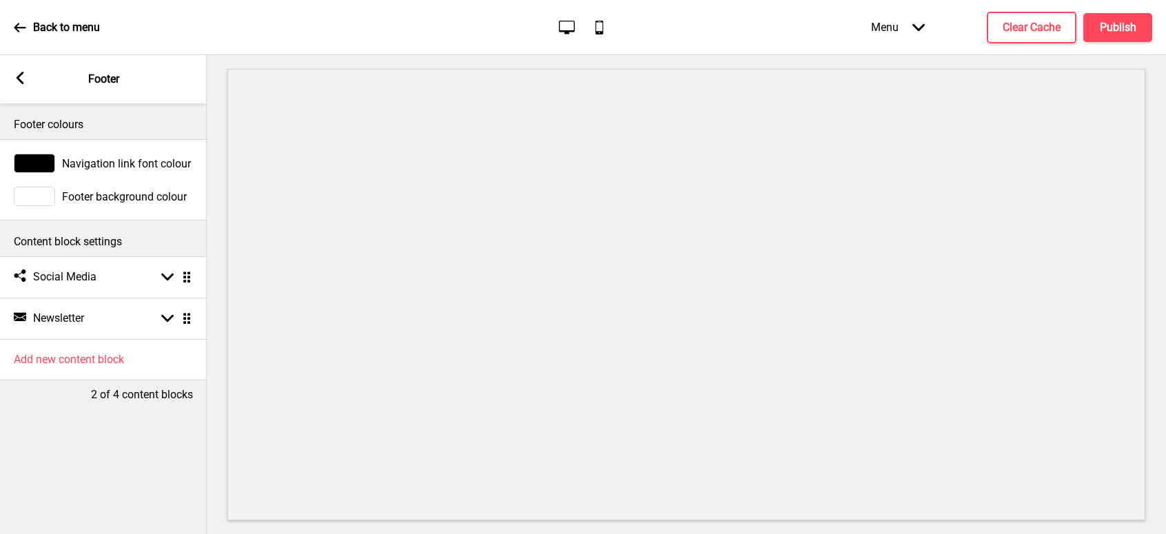
click at [17, 75] on rect at bounding box center [20, 78] width 12 height 12
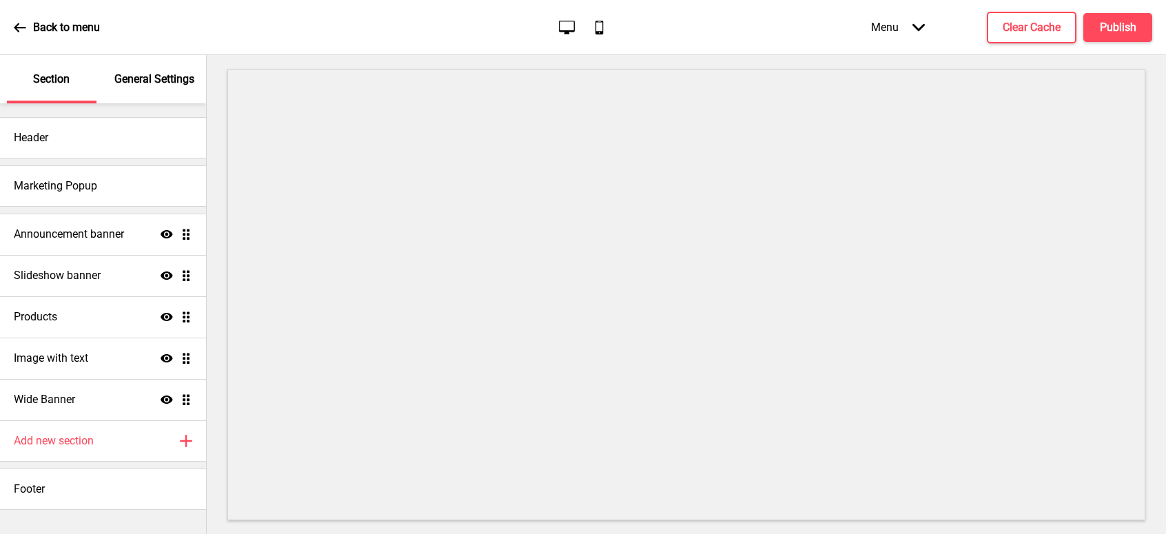
click at [170, 71] on div "General Settings" at bounding box center [155, 79] width 90 height 48
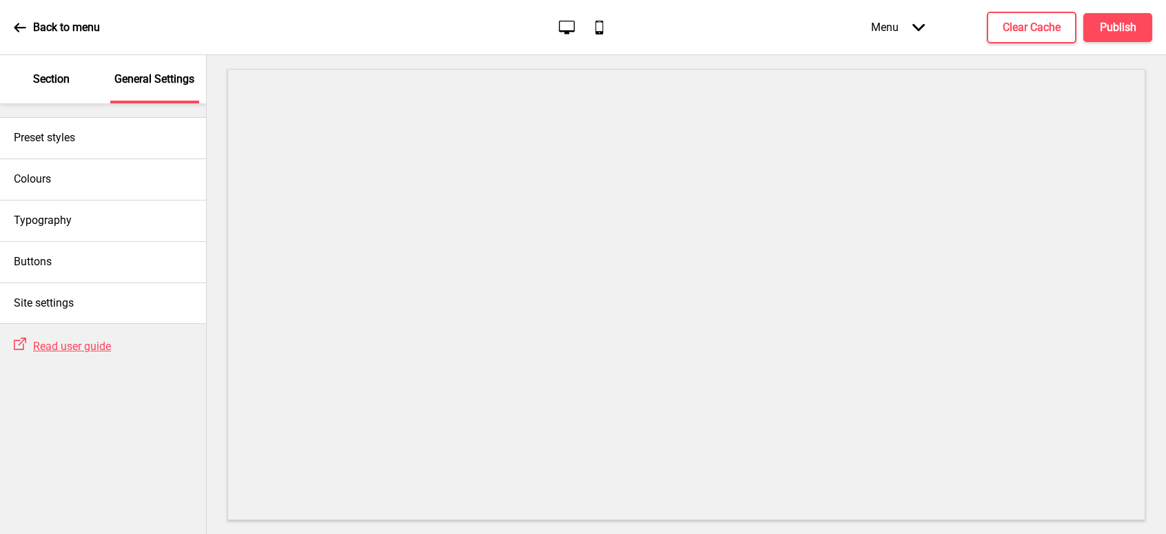
click at [889, 24] on div "Menu Arrow down" at bounding box center [897, 27] width 81 height 41
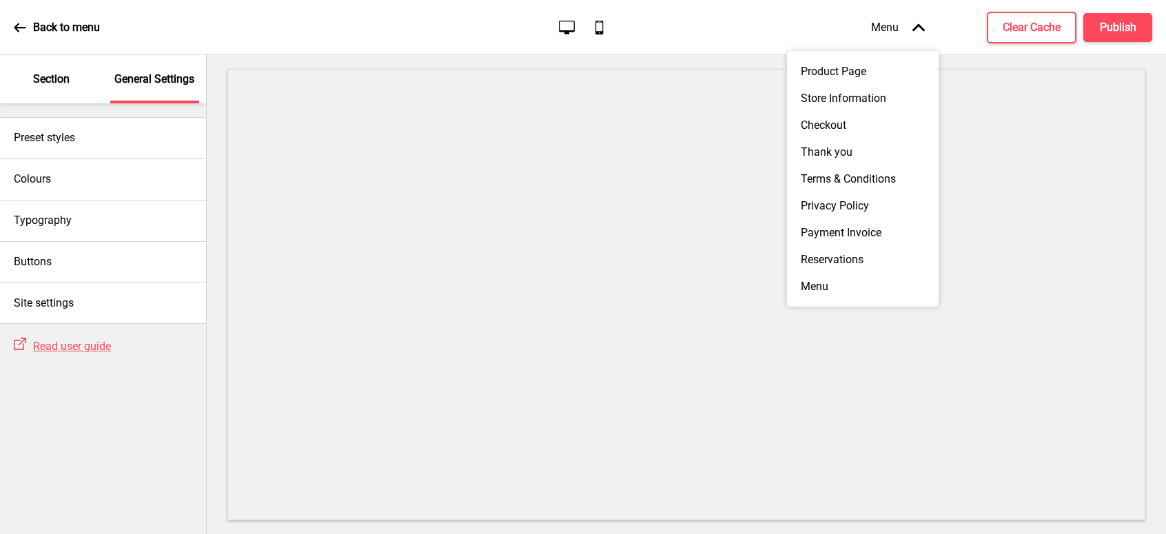
click at [766, 37] on div "Back to menu Desktop Mobile Menu Arrow up Product Page Store Information Checko…" at bounding box center [583, 27] width 1166 height 55
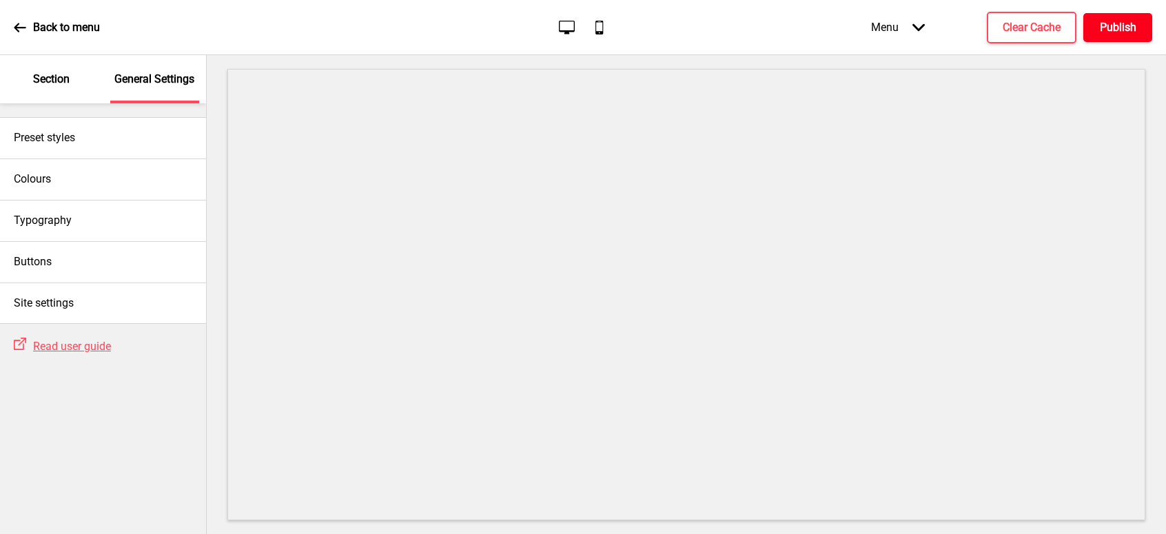
click at [1105, 30] on h4 "Publish" at bounding box center [1118, 27] width 37 height 15
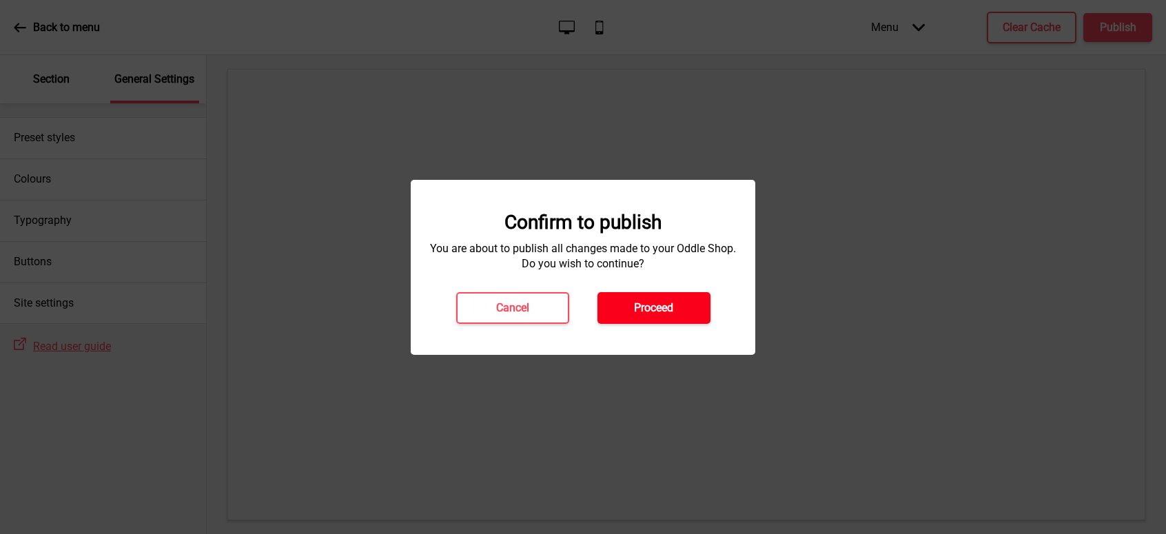
click at [681, 303] on button "Proceed" at bounding box center [653, 308] width 113 height 32
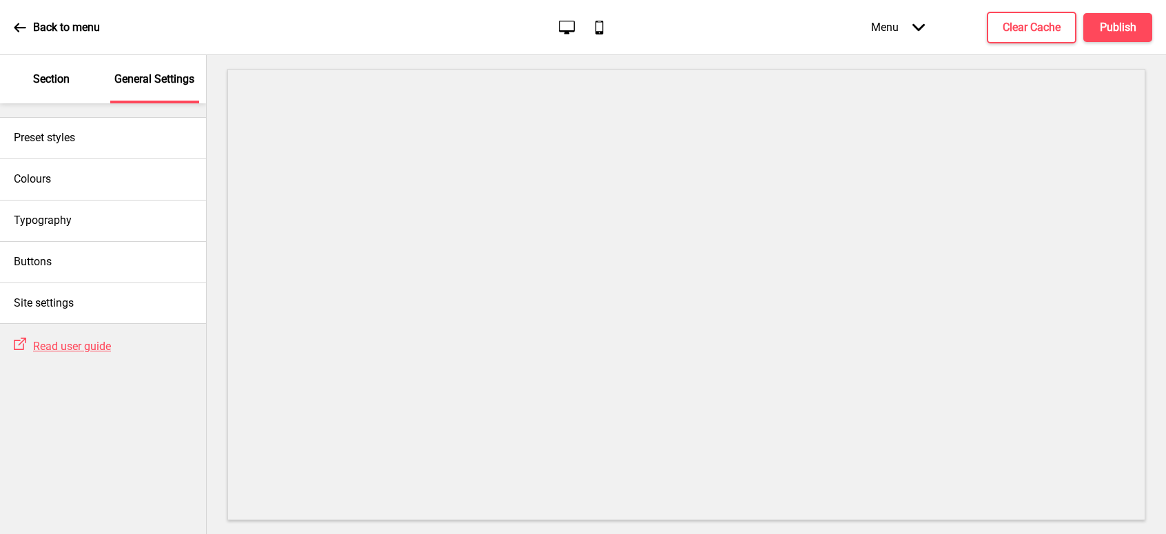
click at [65, 79] on p "Section" at bounding box center [51, 79] width 37 height 15
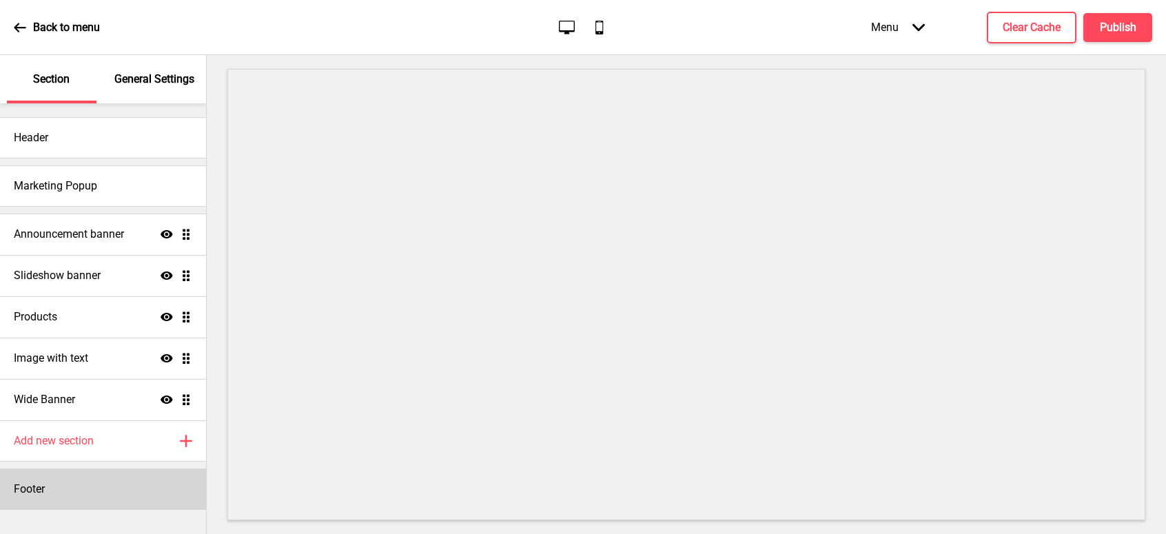
click at [59, 488] on div "Footer" at bounding box center [103, 488] width 206 height 41
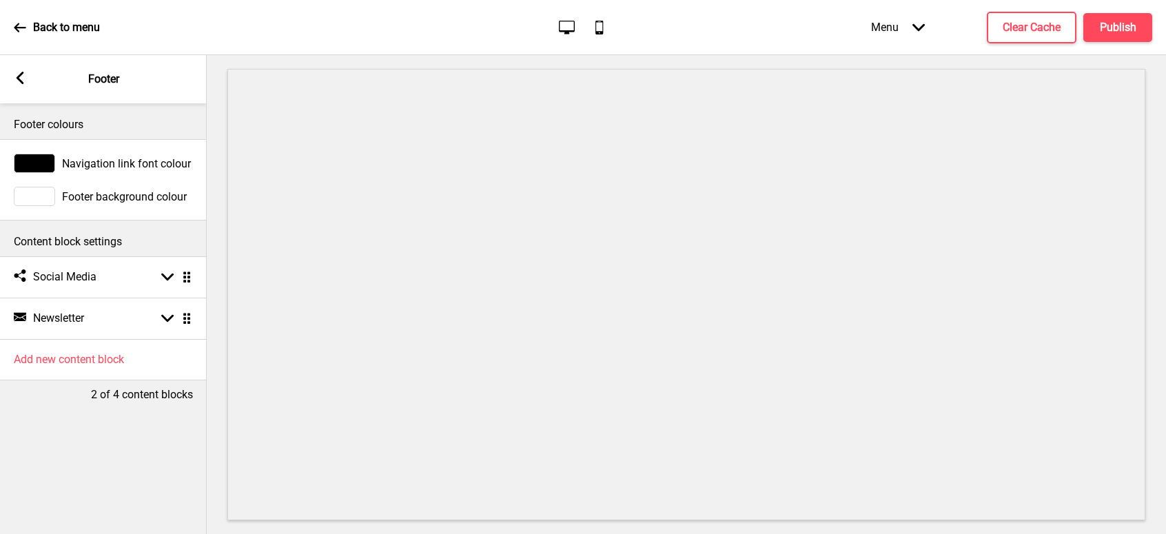
click at [104, 444] on div "Footer colours Navigation link font colour Footer background colour Content blo…" at bounding box center [103, 318] width 207 height 431
click at [17, 74] on rect at bounding box center [20, 78] width 12 height 12
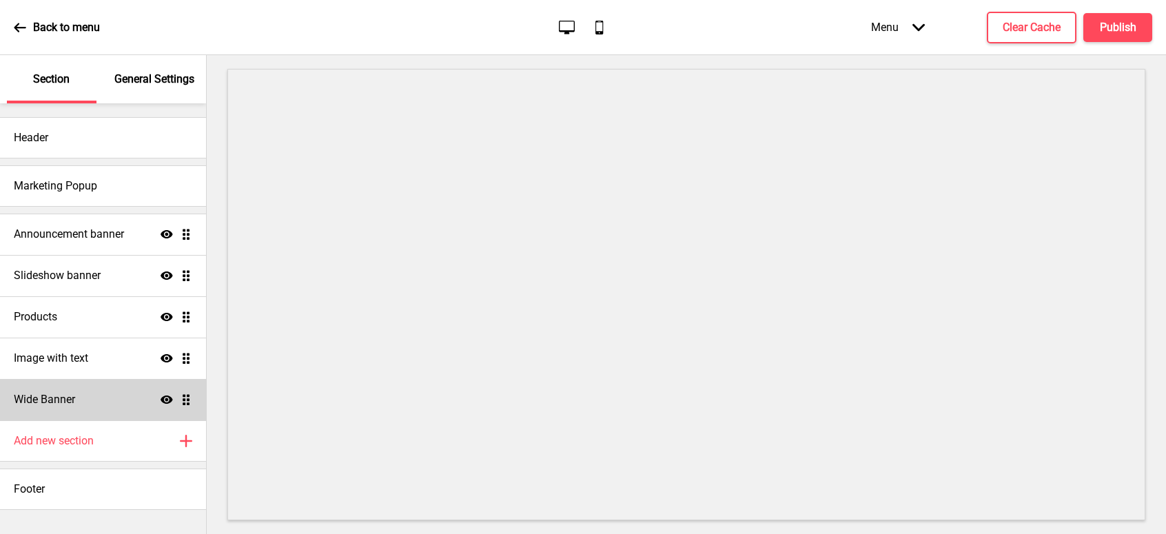
click at [74, 397] on h4 "Wide Banner" at bounding box center [44, 399] width 61 height 15
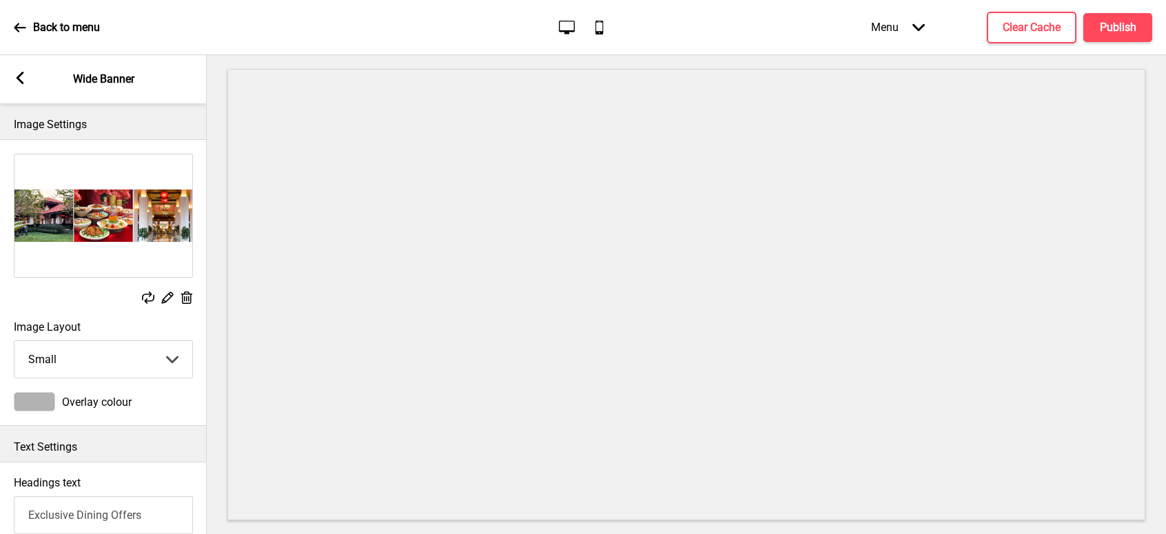
click at [102, 296] on div "Replace Edit Delete" at bounding box center [103, 298] width 179 height 15
click at [150, 298] on rect at bounding box center [148, 297] width 12 height 12
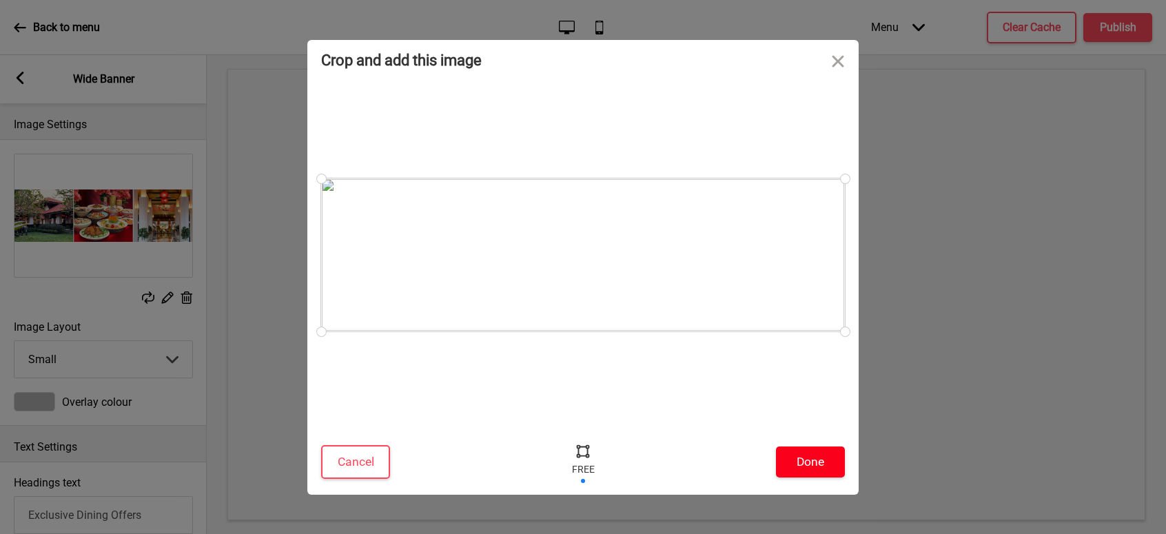
click at [812, 462] on button "Done" at bounding box center [810, 461] width 69 height 31
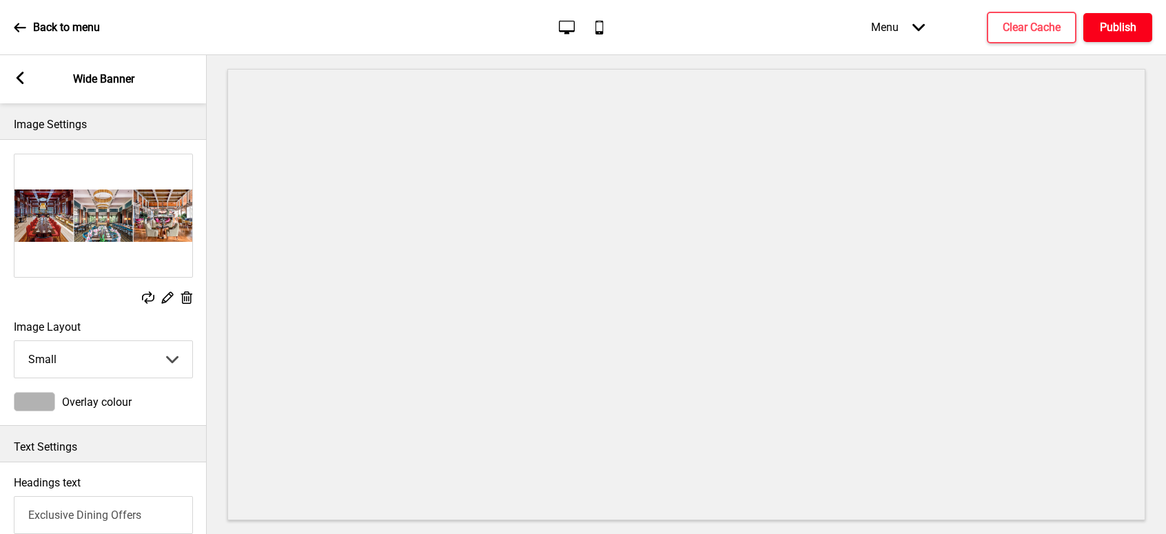
click at [1126, 30] on h4 "Publish" at bounding box center [1118, 27] width 37 height 15
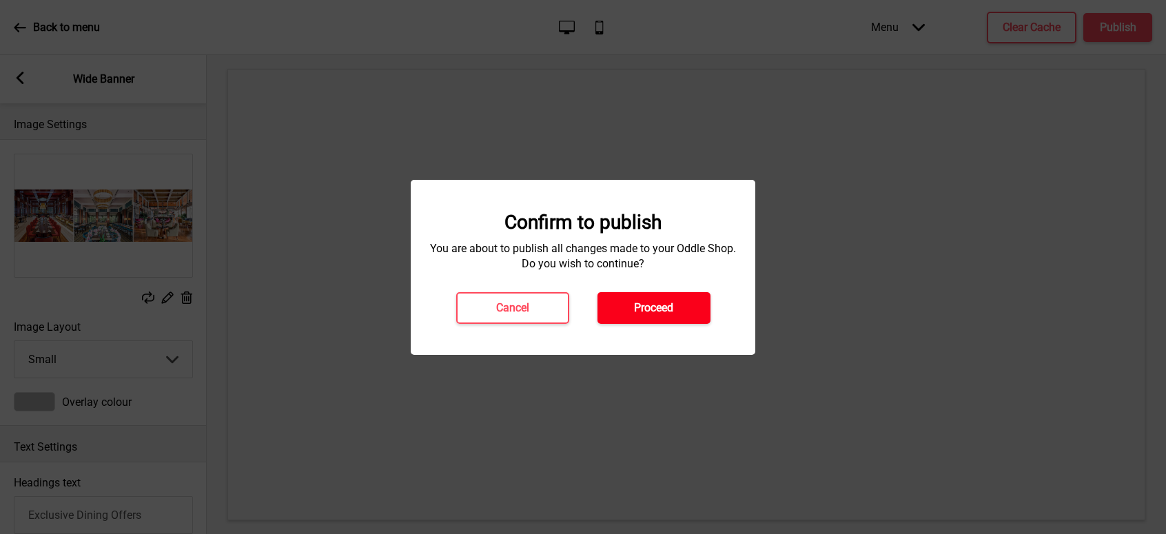
click at [653, 316] on button "Proceed" at bounding box center [653, 308] width 113 height 32
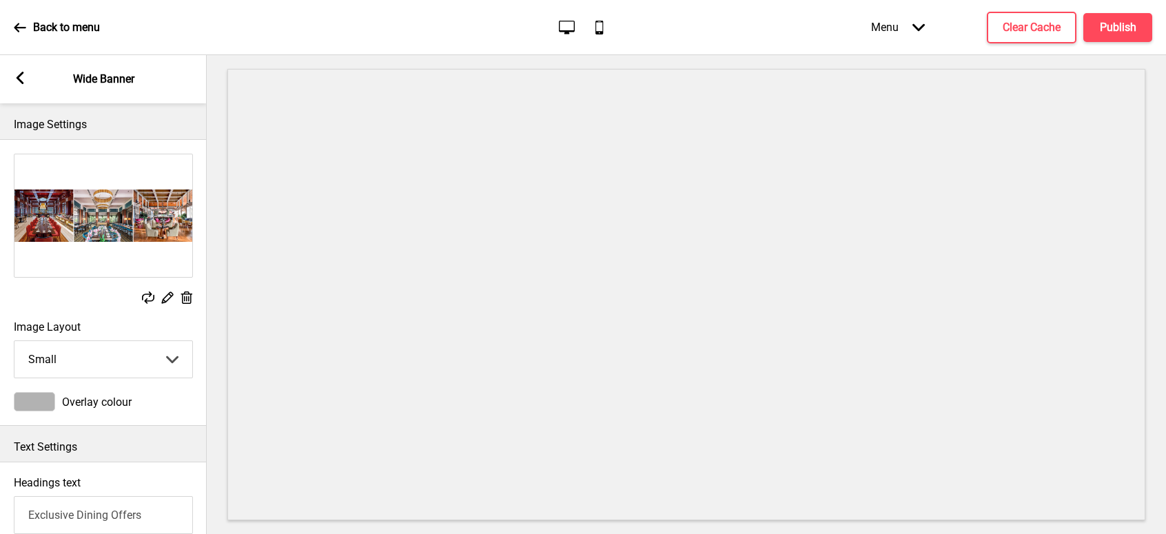
click at [146, 296] on rect at bounding box center [148, 297] width 12 height 12
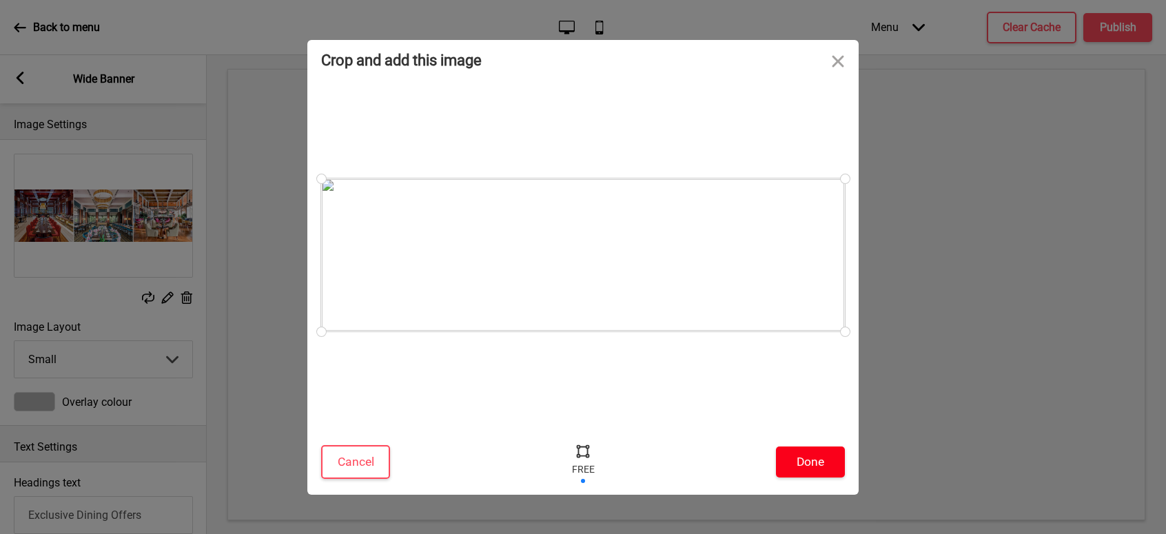
click at [815, 460] on button "Done" at bounding box center [810, 461] width 69 height 31
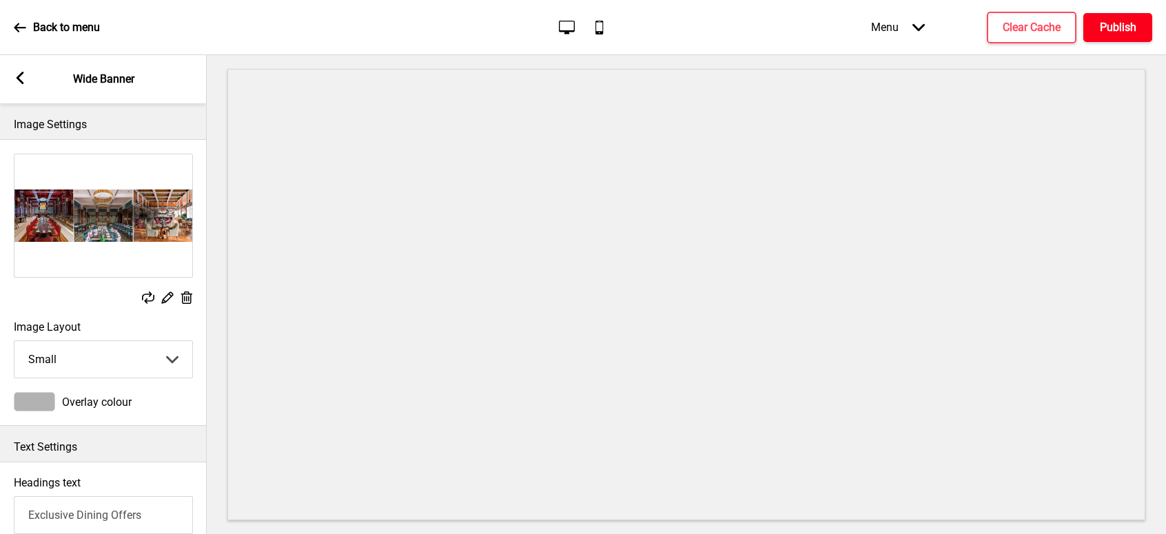
click at [1109, 23] on h4 "Publish" at bounding box center [1118, 27] width 37 height 15
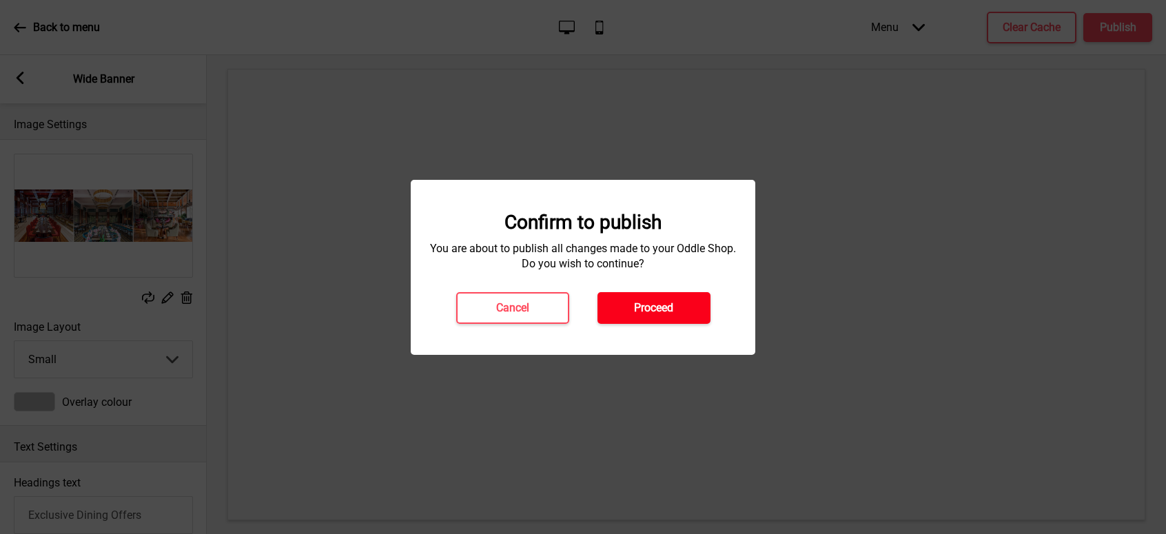
click at [674, 298] on button "Proceed" at bounding box center [653, 308] width 113 height 32
